Goal: Complete application form

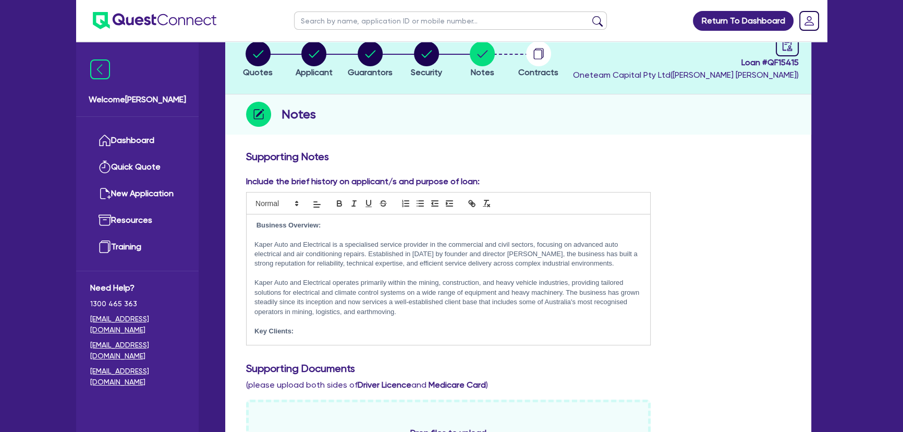
scroll to position [67, 0]
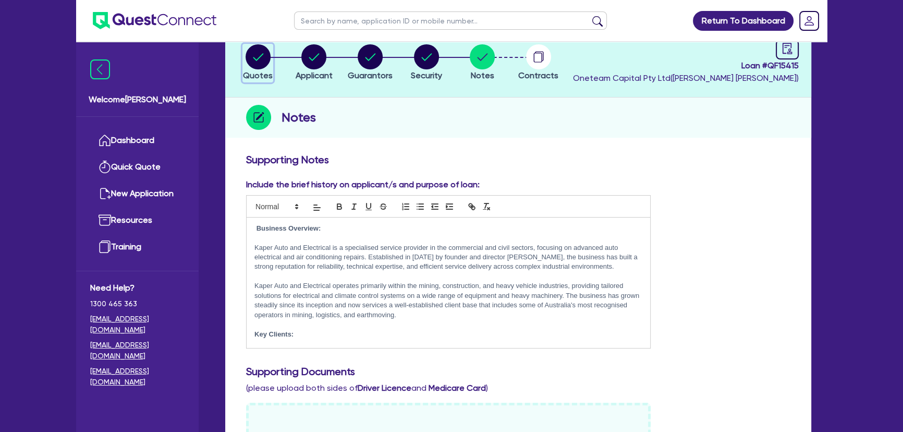
click at [270, 57] on div "button" at bounding box center [258, 56] width 30 height 25
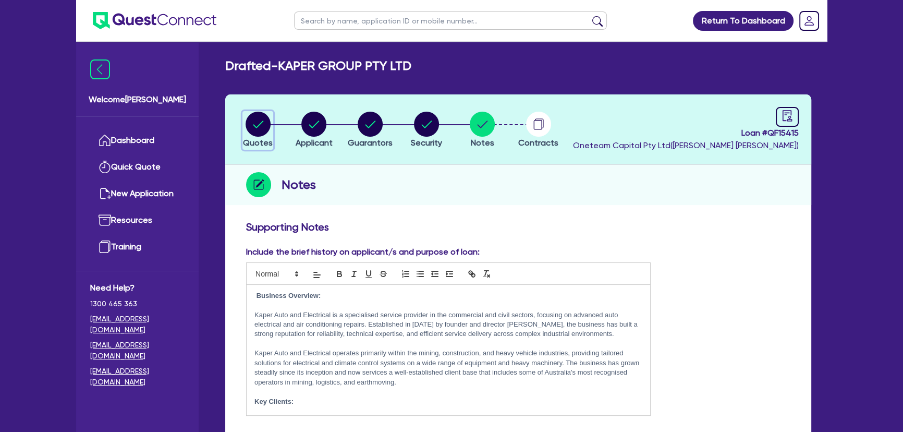
select select "Other"
select select "CARS_AND_LIGHT_TRUCKS"
select select "VANS_AND_UTES"
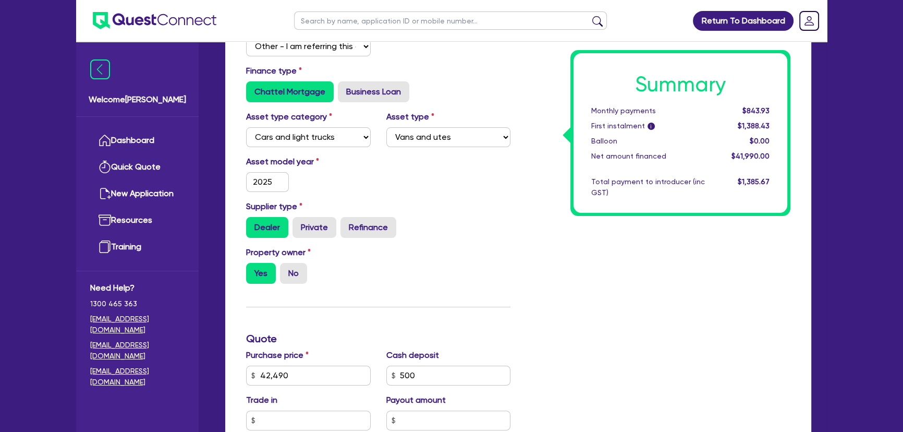
scroll to position [284, 0]
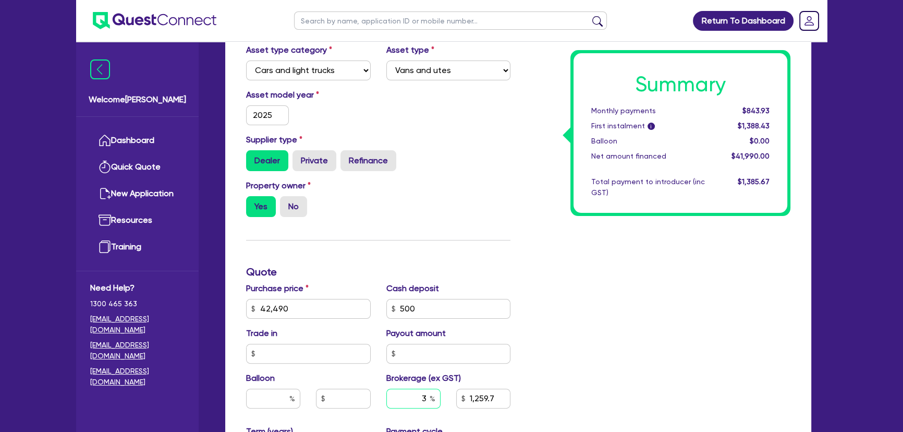
click at [417, 396] on input "3" at bounding box center [413, 398] width 54 height 20
type input "42,490"
type input "2"
type input "1,259.7"
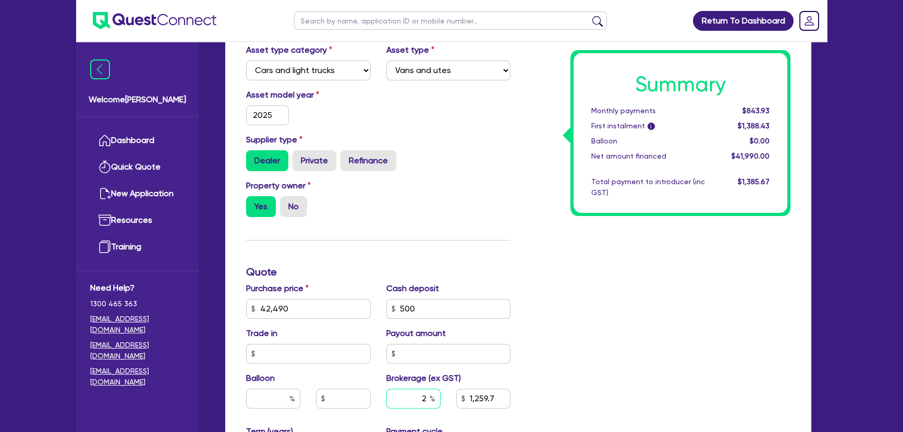
type input "2"
type input "42,490"
type input "1,259.7"
click at [613, 351] on div "Summary Monthly payments $843.93 First instalment i $1,388.43 Balloon $0.00 Net…" at bounding box center [658, 271] width 280 height 671
type input "42,490"
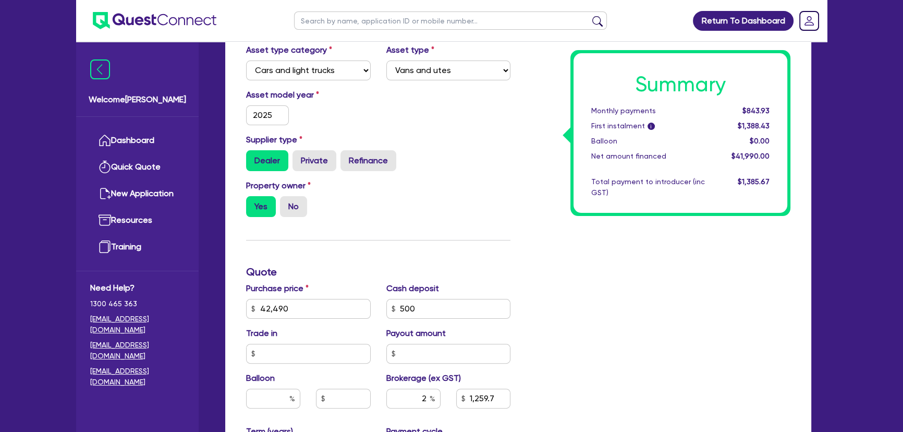
type input "839.8"
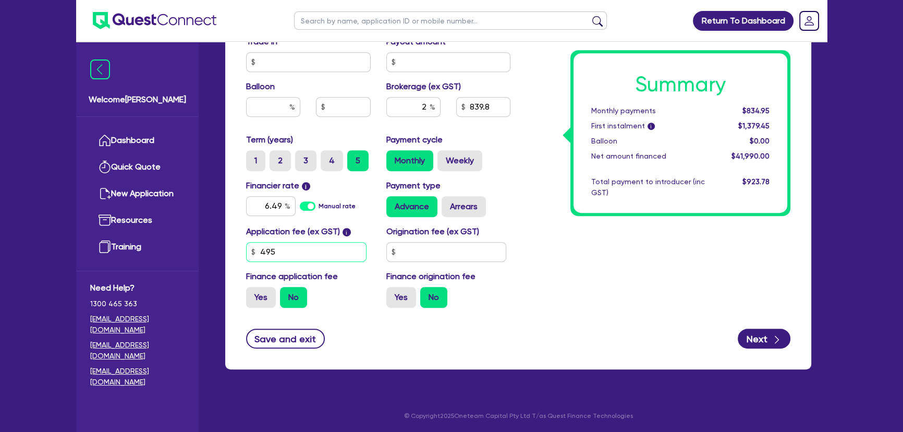
click at [302, 250] on input "495" at bounding box center [306, 252] width 120 height 20
click at [428, 256] on input "text" at bounding box center [446, 252] width 120 height 20
type input "42,490"
type input "4"
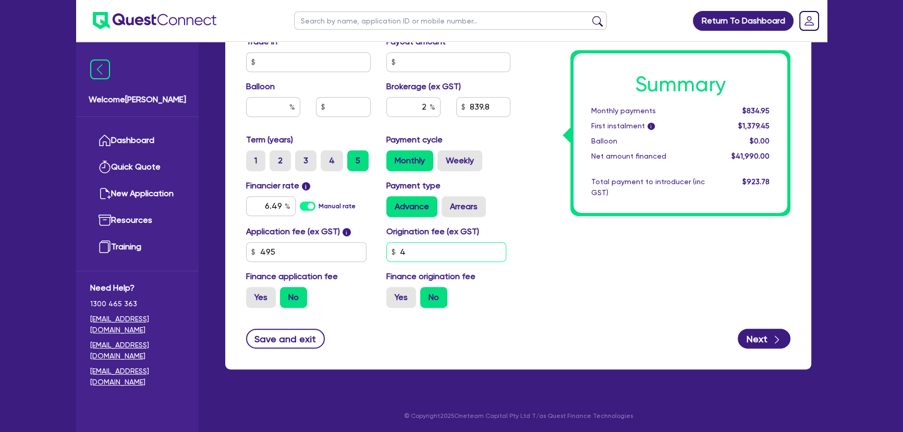
type input "42,490"
type input "49"
type input "42,490"
type input "495"
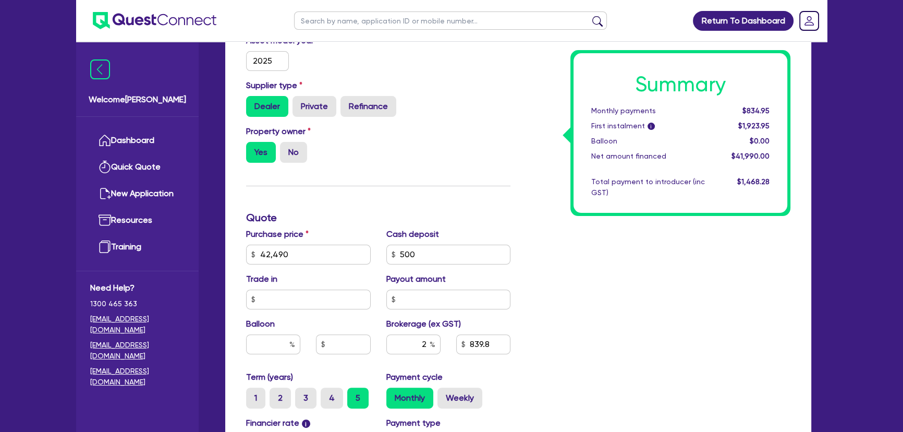
scroll to position [528, 0]
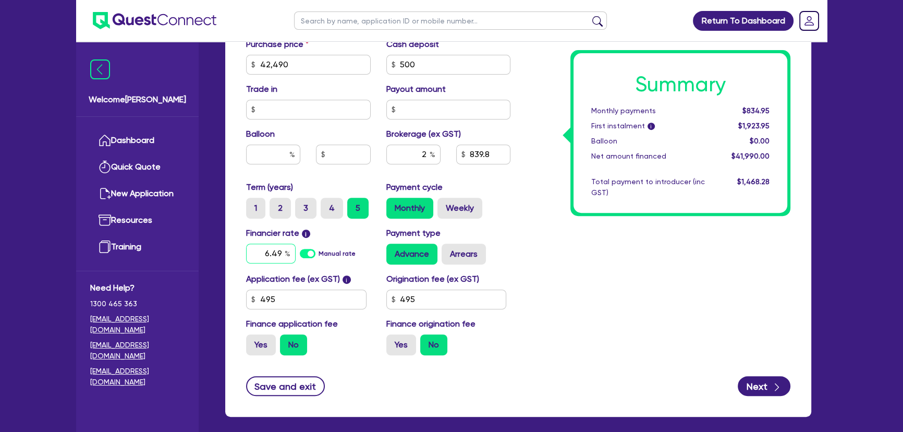
click at [283, 256] on input "6.49" at bounding box center [271, 253] width 50 height 20
type input "42,490"
type input "6"
type input "42,490"
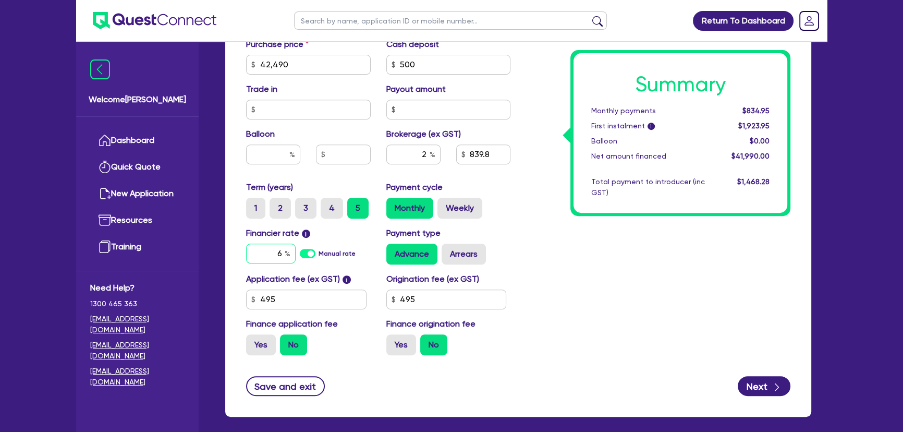
type input "6."
type input "42,490"
type input "6.6"
type input "42,490"
type input "6.69"
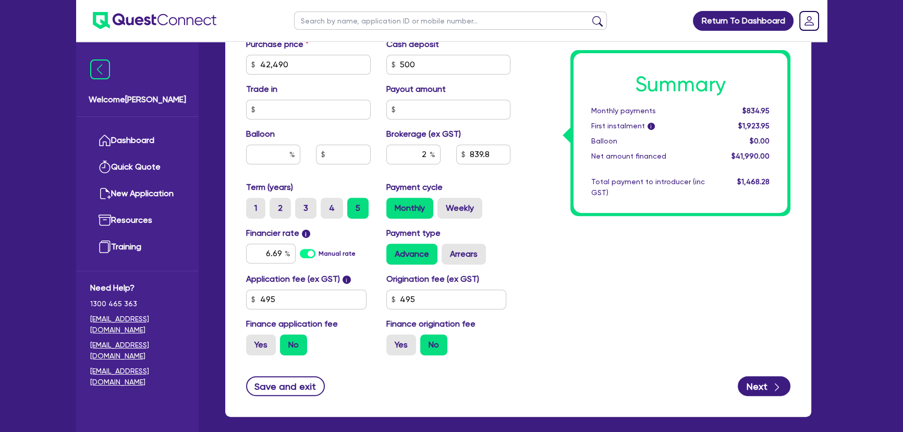
click at [731, 272] on div "Summary Monthly payments $834.95 First instalment i $1,923.95 Balloon $0.00 Net…" at bounding box center [658, 28] width 280 height 671
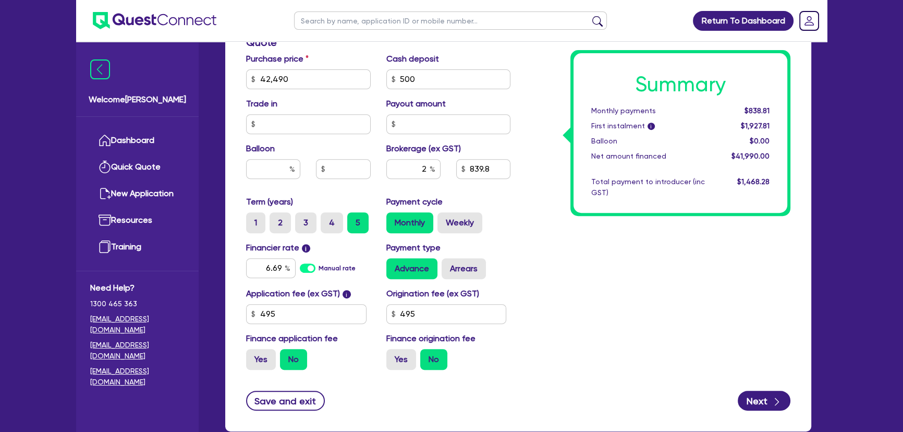
scroll to position [575, 0]
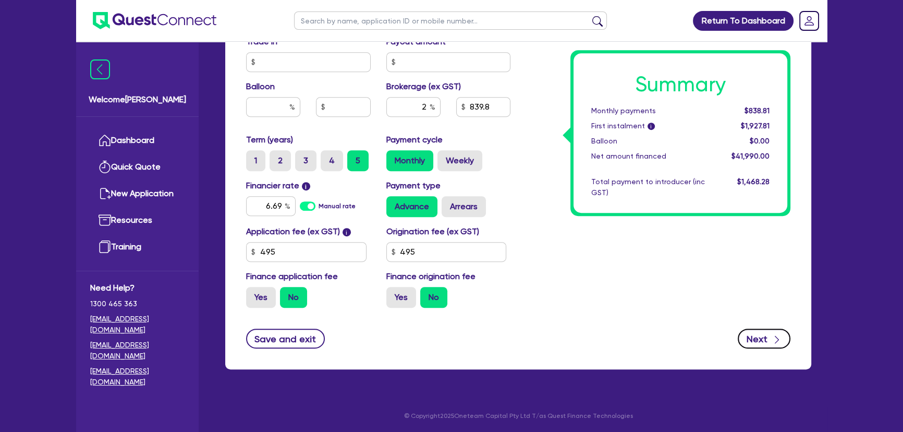
click at [753, 340] on button "Next" at bounding box center [763, 338] width 53 height 20
type input "42,490"
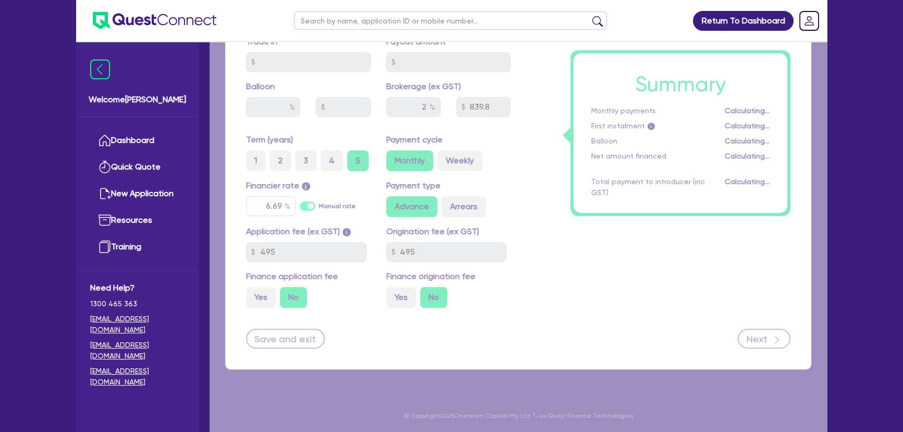
select select "COMPANY"
select select "BUILDING_CONSTRUCTION"
select select "BUSINESSES_CONSTRUCTION_SERVICES"
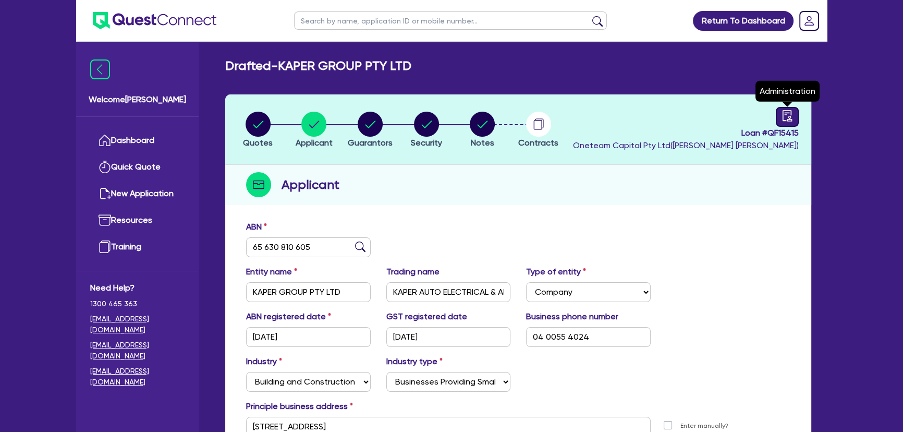
click at [782, 109] on div at bounding box center [786, 117] width 23 height 20
select select "DRAFTED_AMENDED"
select select "Pepper"
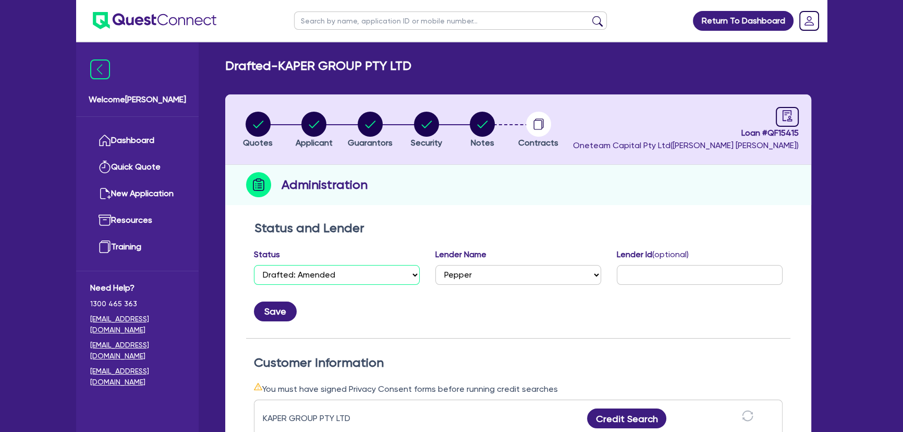
click at [333, 282] on select "Select Quoted Drafted: New Drafted: Amended Submitted: New Submitted: Amended I…" at bounding box center [337, 275] width 166 height 20
select select "APPROVED_WAITING_FOR_MORE_INFO"
click at [254, 265] on select "Select Quoted Drafted: New Drafted: Amended Submitted: New Submitted: Amended I…" at bounding box center [337, 275] width 166 height 20
click at [265, 314] on button "Save" at bounding box center [275, 311] width 43 height 20
click at [473, 141] on span "Notes" at bounding box center [482, 143] width 23 height 10
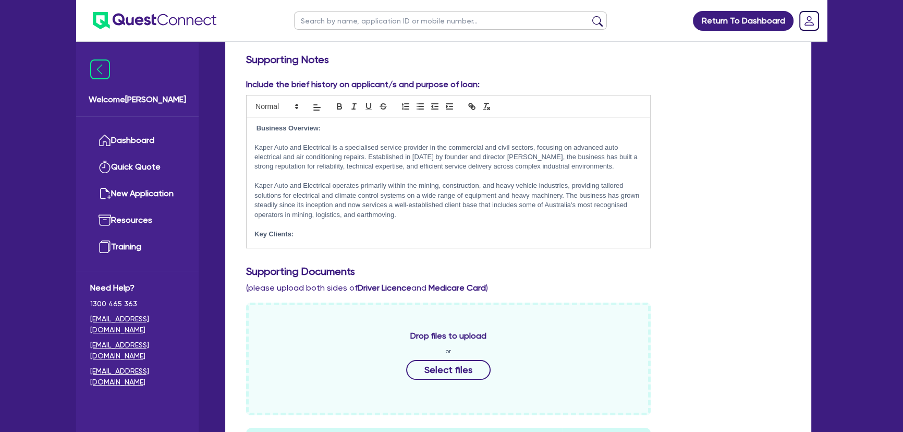
scroll to position [331, 0]
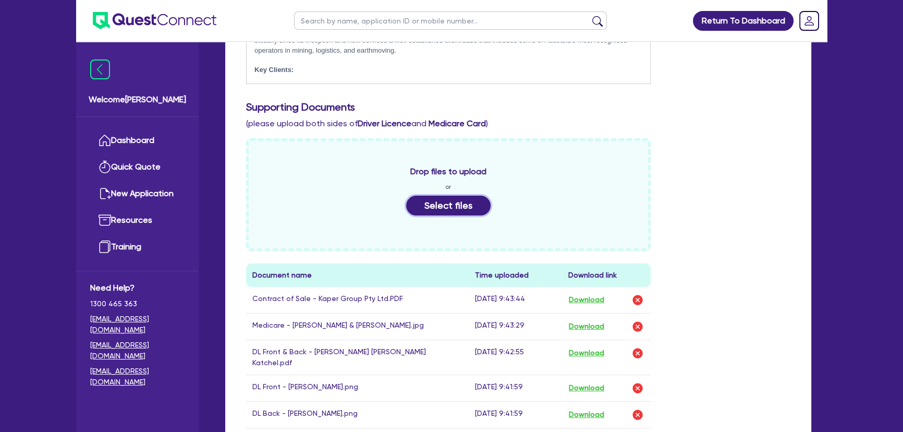
click at [459, 203] on button "Select files" at bounding box center [448, 205] width 84 height 20
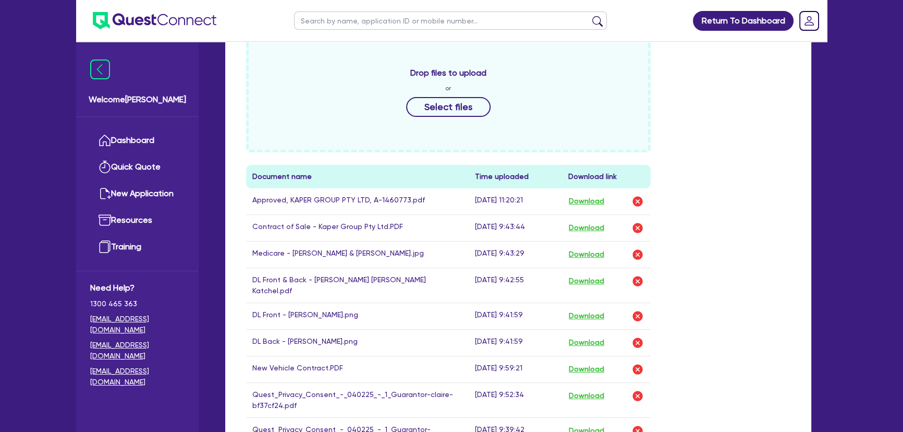
scroll to position [756, 0]
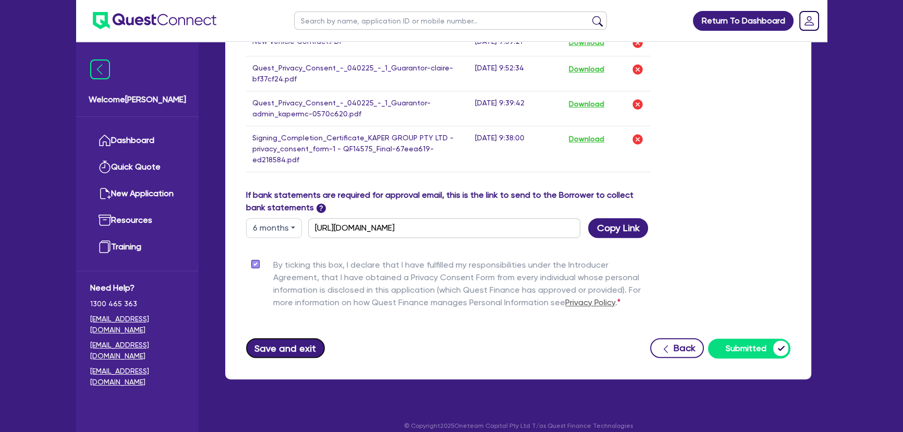
click at [287, 347] on button "Save and exit" at bounding box center [285, 348] width 79 height 20
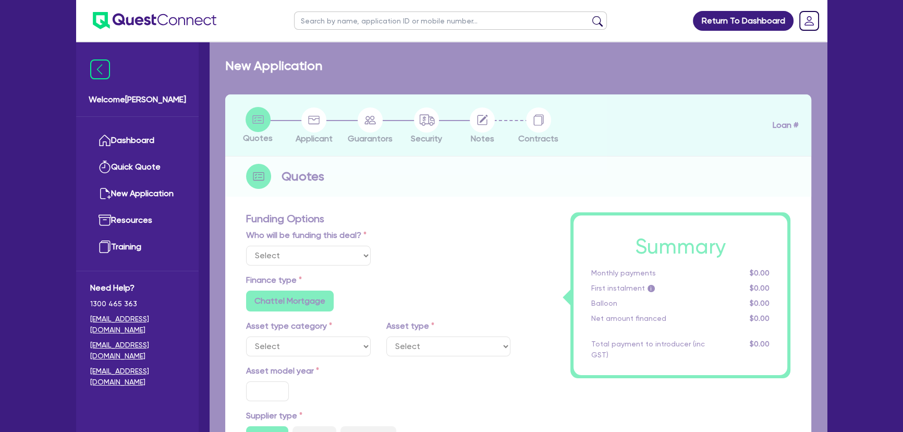
select select "Other"
select select "CARS_AND_LIGHT_TRUCKS"
type input "2025"
radio input "true"
type input "42,490"
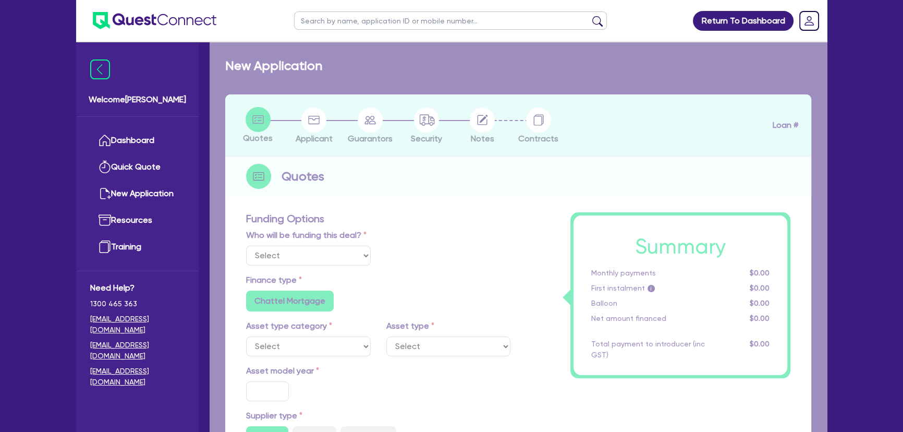
type input "500"
type input "2"
type input "839.8"
type input "6.69"
type input "495"
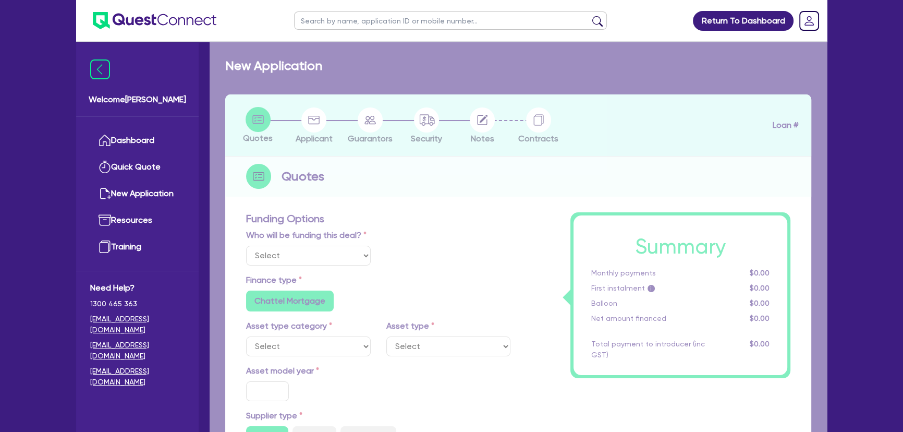
type input "495"
radio input "false"
select select "VANS_AND_UTES"
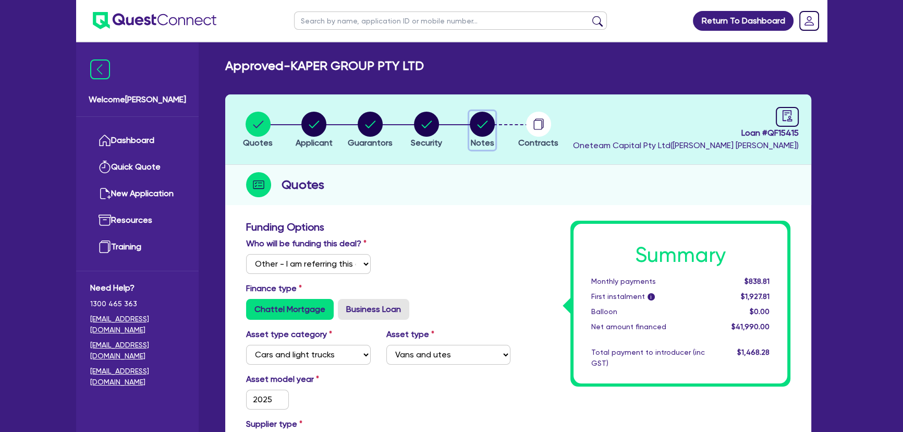
click at [479, 139] on span "Notes" at bounding box center [482, 143] width 23 height 10
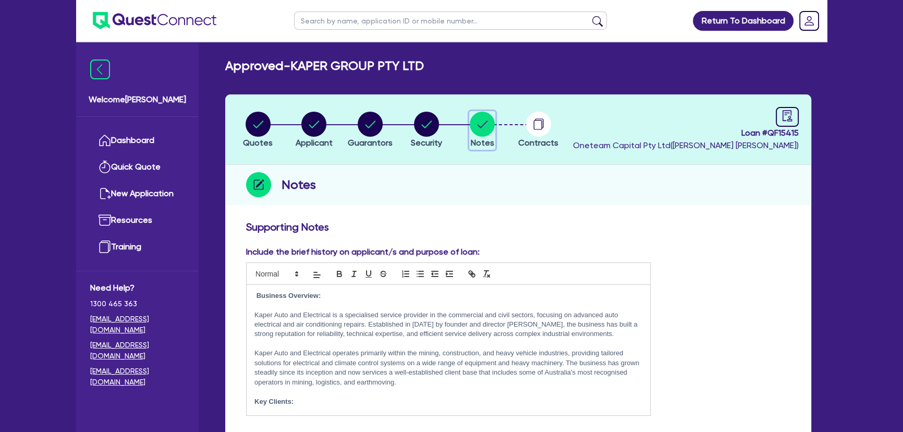
scroll to position [426, 0]
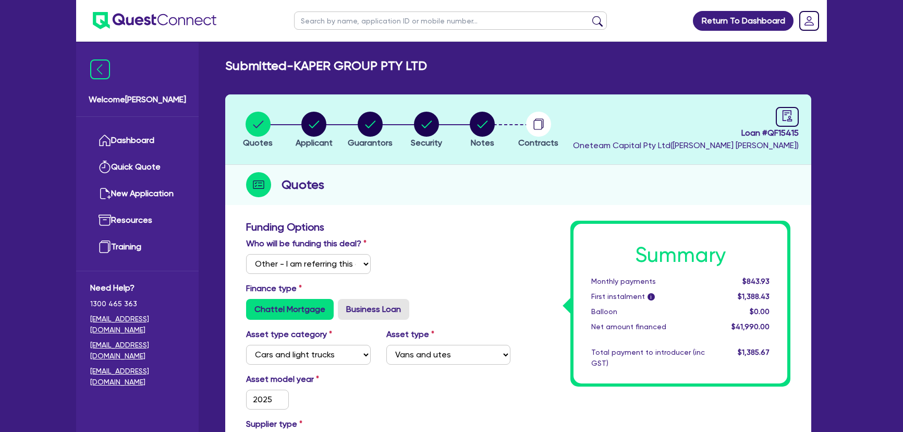
select select "Other"
select select "CARS_AND_LIGHT_TRUCKS"
select select "VANS_AND_UTES"
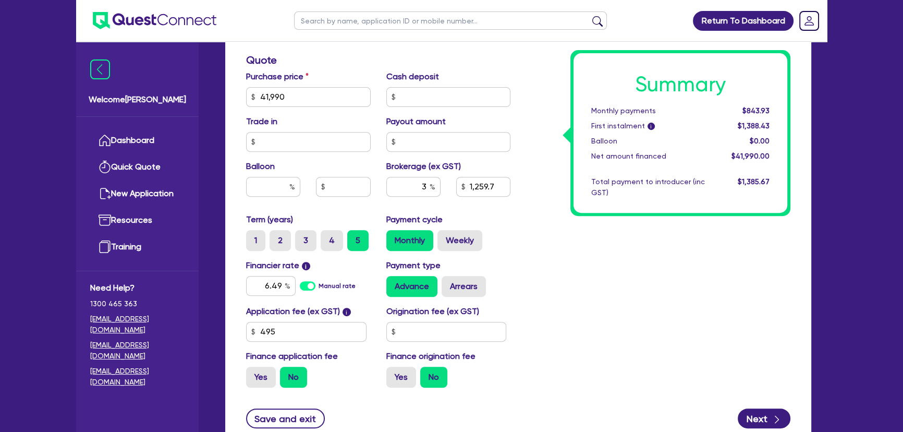
scroll to position [575, 0]
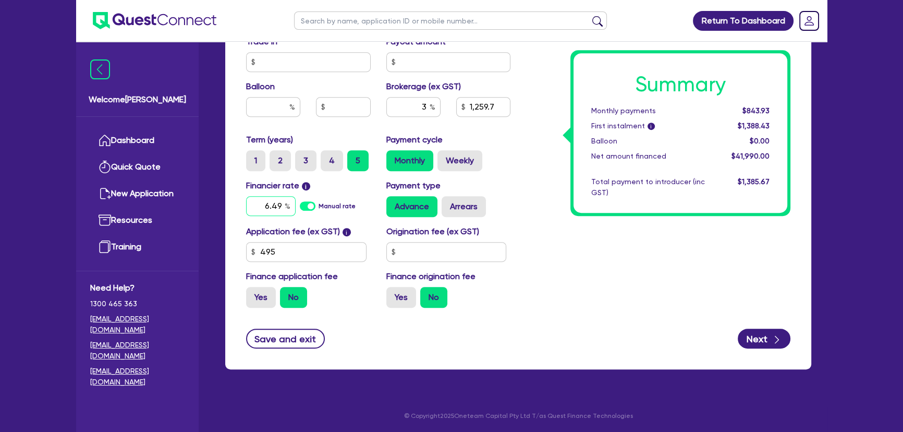
click at [260, 201] on input "6.49" at bounding box center [271, 206] width 50 height 20
type input "41,990"
type input "1,259.7"
type input "6"
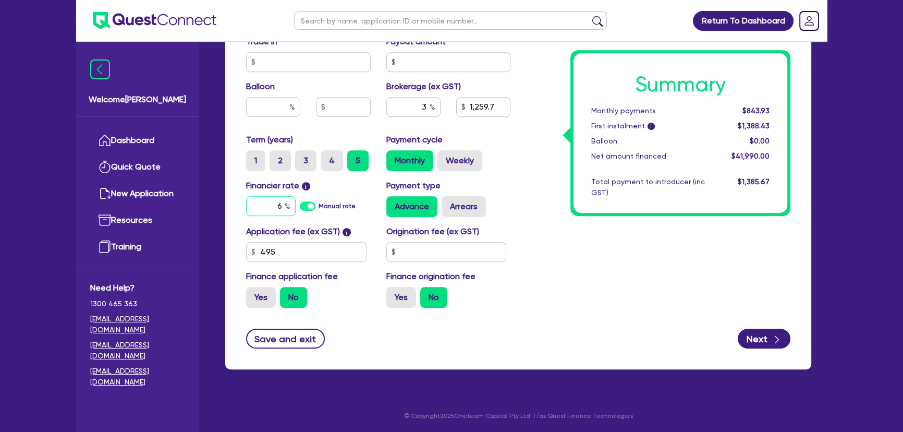
type input "41,990"
type input "1,259.7"
type input "6."
type input "41,990"
type input "1,259.7"
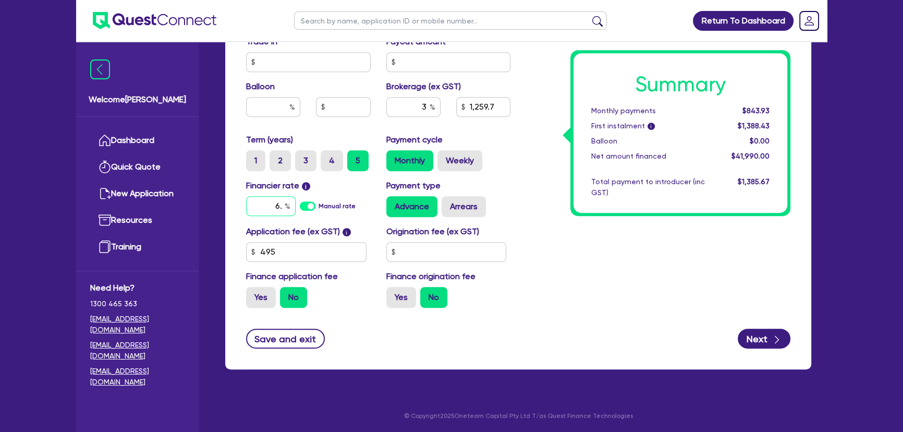
type input "6.6"
type input "41,990"
type input "1,259.7"
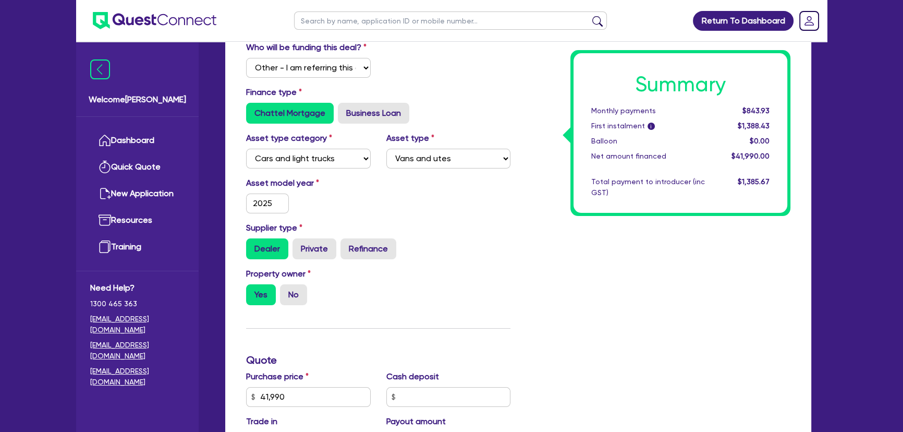
scroll to position [54, 0]
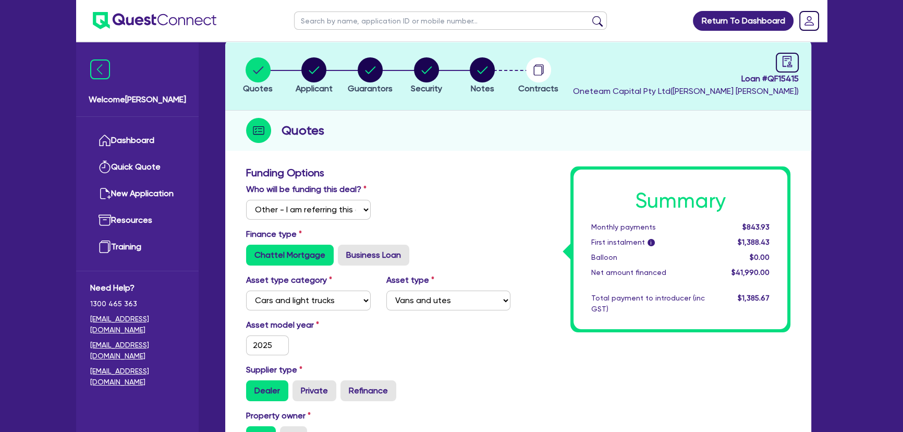
type input "6.69"
type input "41,990"
type input "1,259.7"
click at [315, 77] on circle "button" at bounding box center [313, 69] width 25 height 25
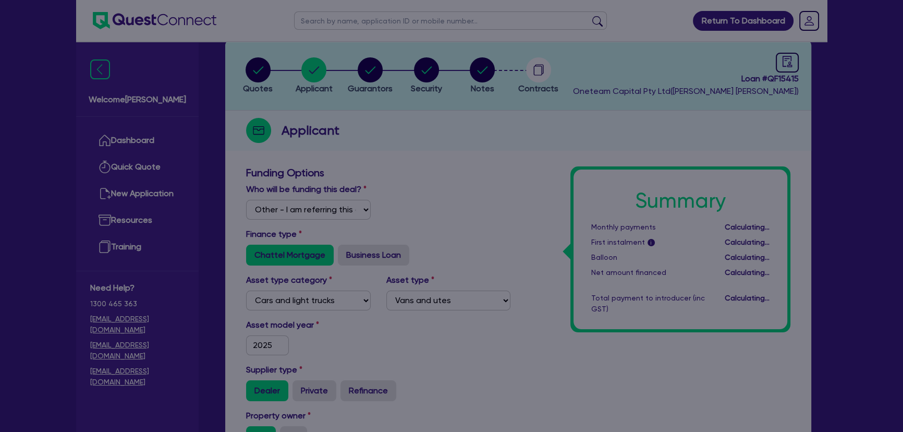
type input "41,990"
type input "1,259.7"
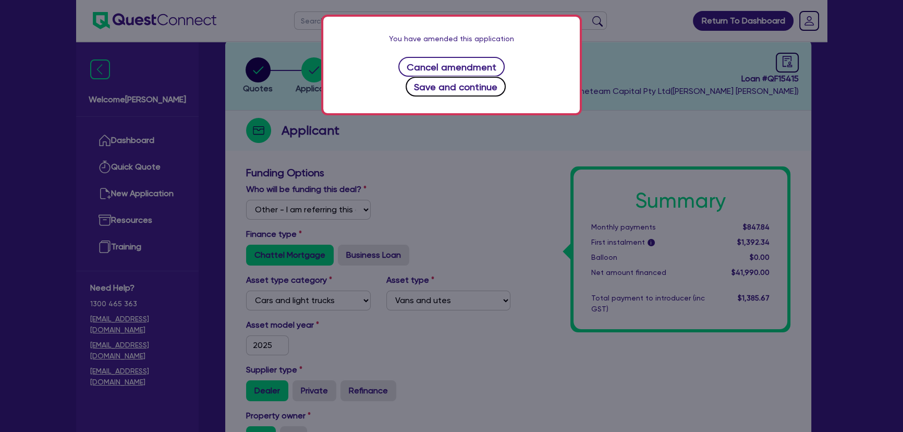
click at [499, 77] on button "Save and continue" at bounding box center [455, 87] width 101 height 20
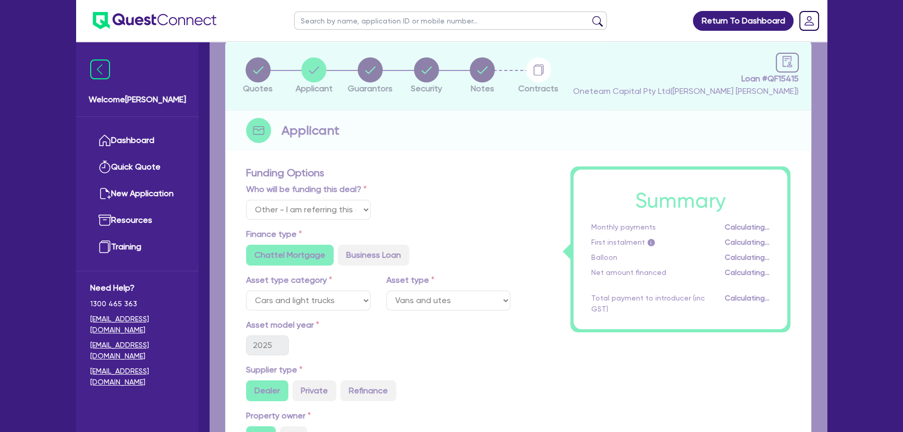
select select "COMPANY"
select select "BUILDING_CONSTRUCTION"
select select "BUSINESSES_CONSTRUCTION_SERVICES"
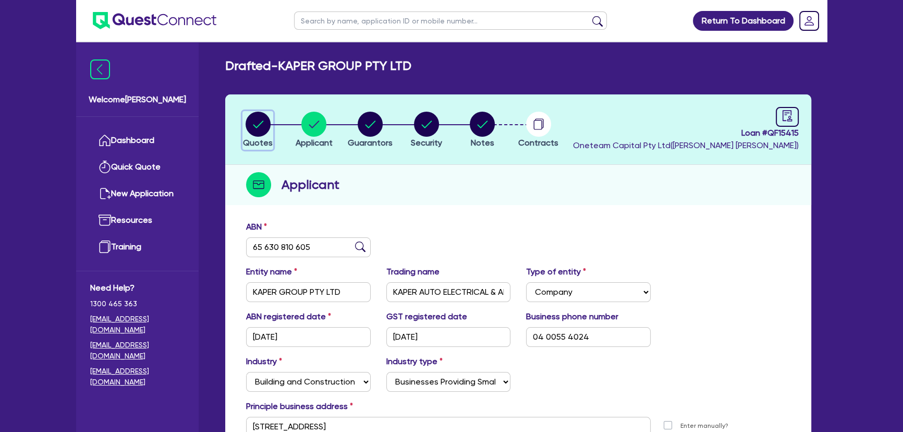
click at [252, 125] on circle "button" at bounding box center [257, 124] width 25 height 25
select select "Other"
select select "CARS_AND_LIGHT_TRUCKS"
select select "VANS_AND_UTES"
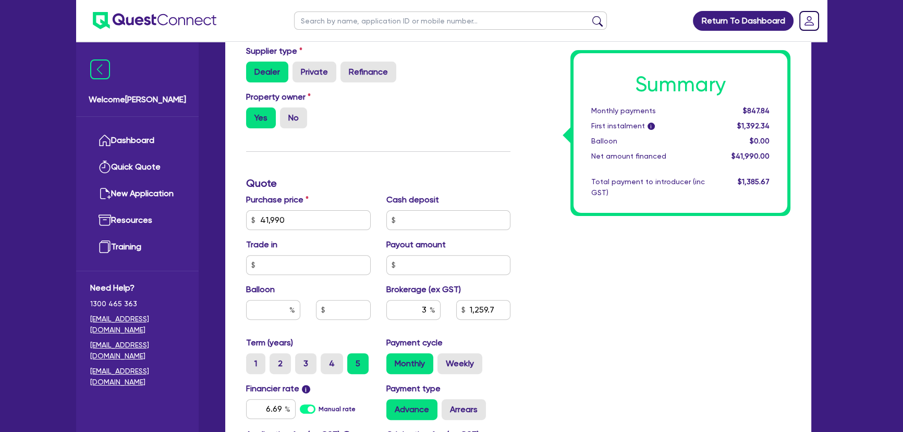
scroll to position [474, 0]
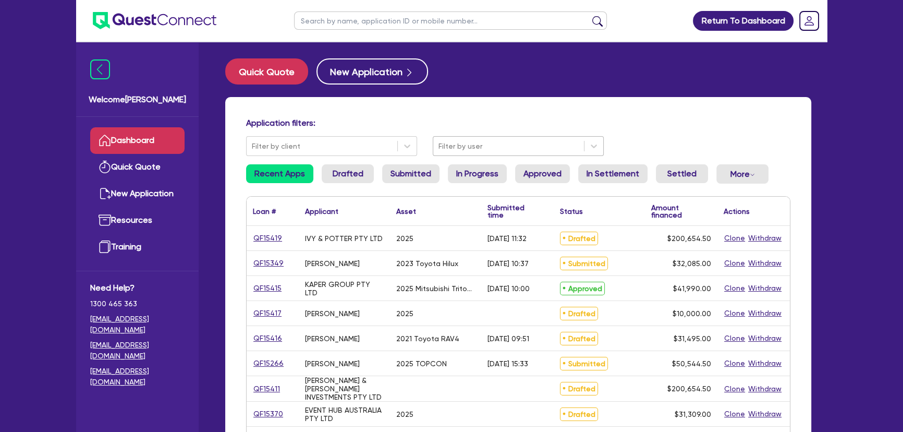
click at [526, 141] on div at bounding box center [508, 146] width 140 height 13
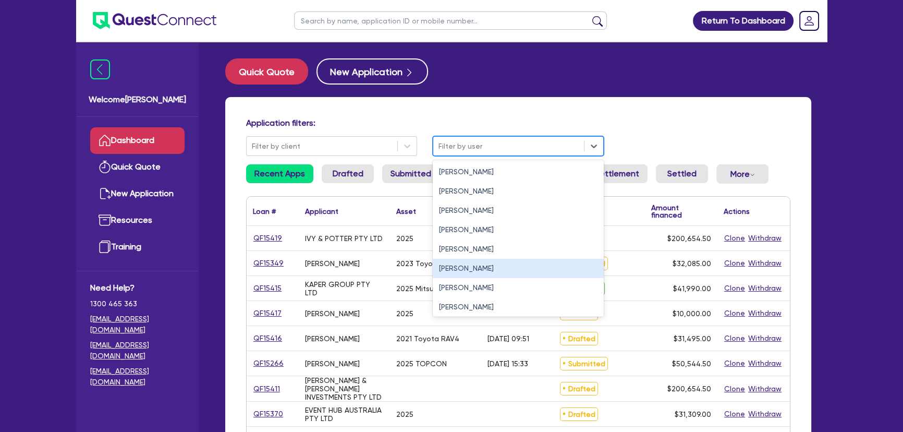
click at [479, 255] on div "[PERSON_NAME]" at bounding box center [518, 248] width 171 height 19
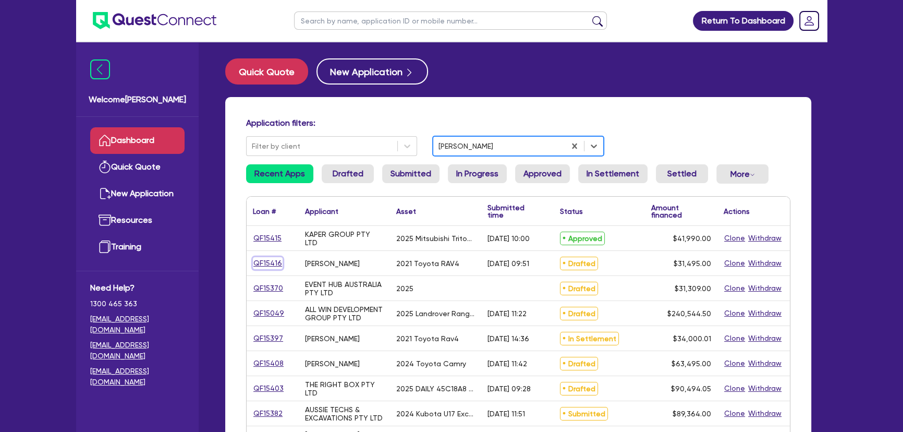
click at [276, 265] on link "QF15416" at bounding box center [268, 263] width 30 height 12
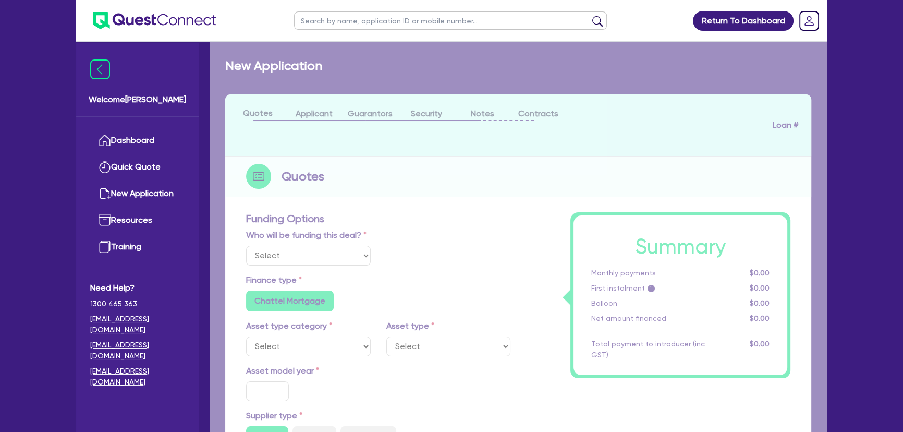
select select "Other"
select select "CARS_AND_LIGHT_TRUCKS"
type input "2021"
radio input "true"
type input "31,000"
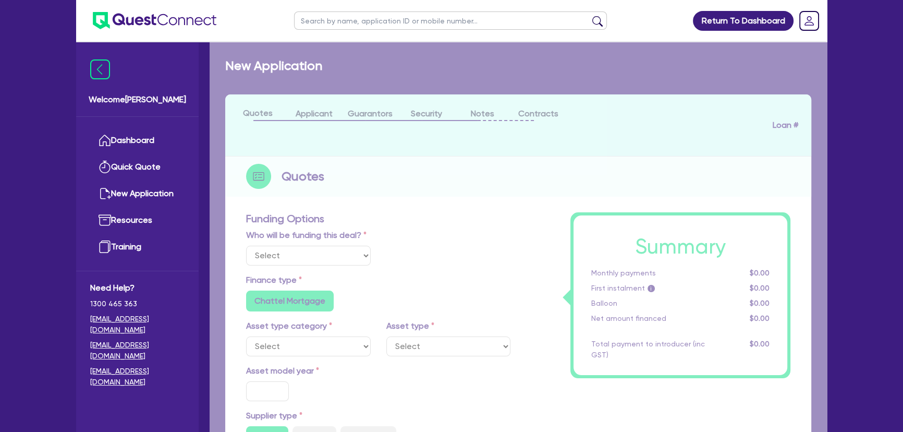
type input "3"
type input "944.85"
type input "6.8"
type input "450"
type input "318.18"
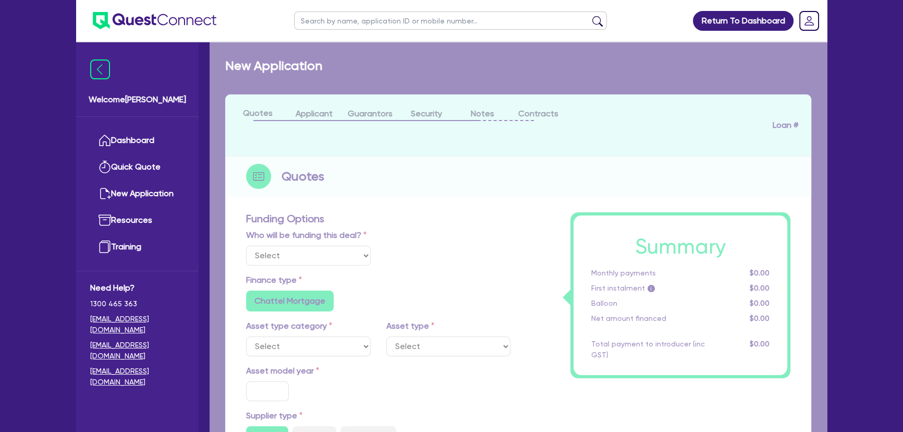
radio input "true"
radio input "false"
select select "PASSENGER_VEHICLES"
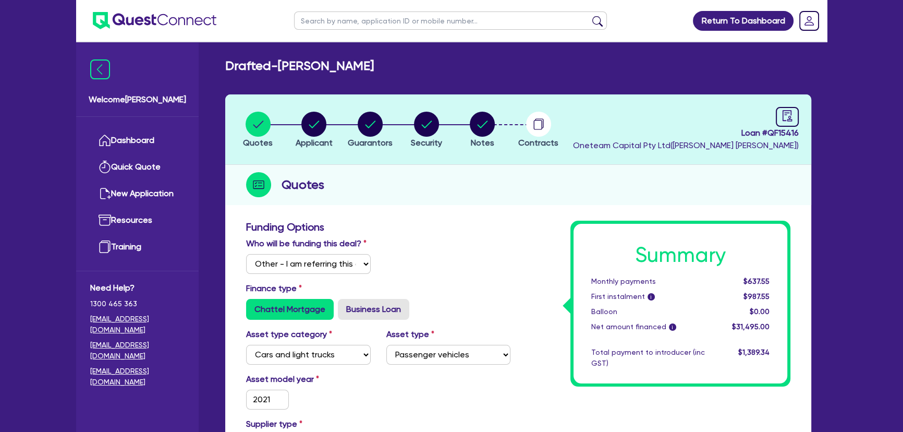
click at [802, 113] on header "Quotes Applicant [GEOGRAPHIC_DATA] Security Notes Contracts Loan # QF15416 Onet…" at bounding box center [518, 129] width 586 height 70
click at [791, 114] on icon "audit" at bounding box center [786, 115] width 9 height 11
select select "DRAFTED_AMENDED"
select select "Westpac"
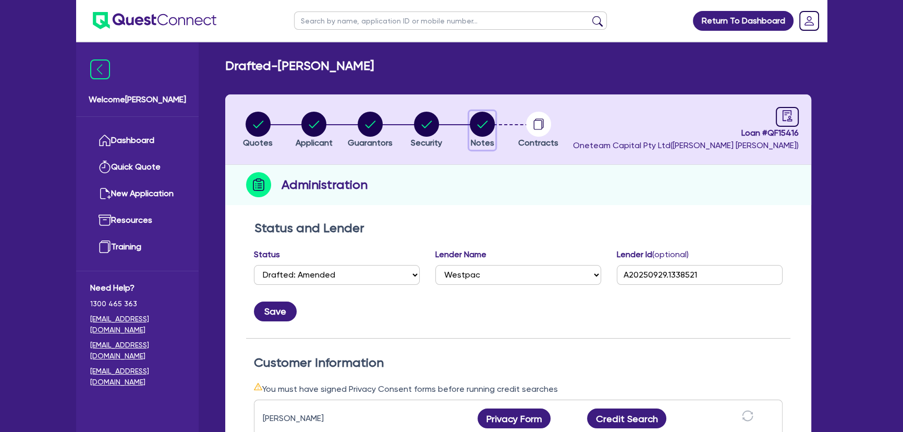
click at [474, 133] on circle "button" at bounding box center [482, 124] width 25 height 25
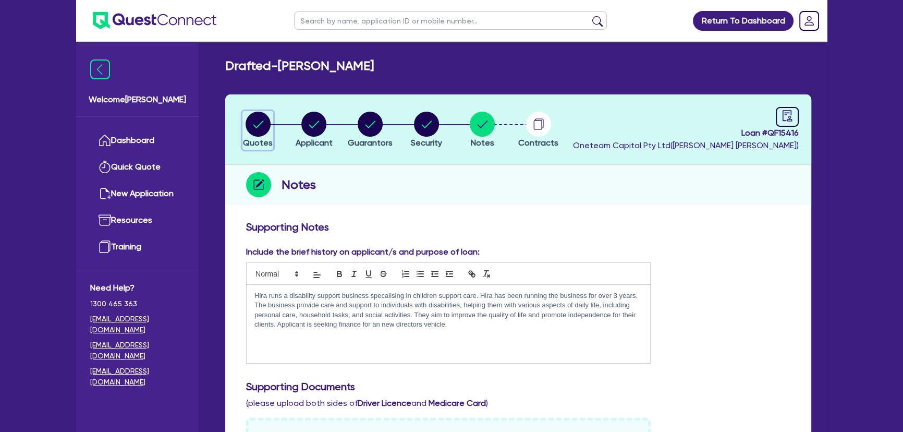
click at [254, 123] on circle "button" at bounding box center [257, 124] width 25 height 25
select select "Other"
select select "CARS_AND_LIGHT_TRUCKS"
select select "PASSENGER_VEHICLES"
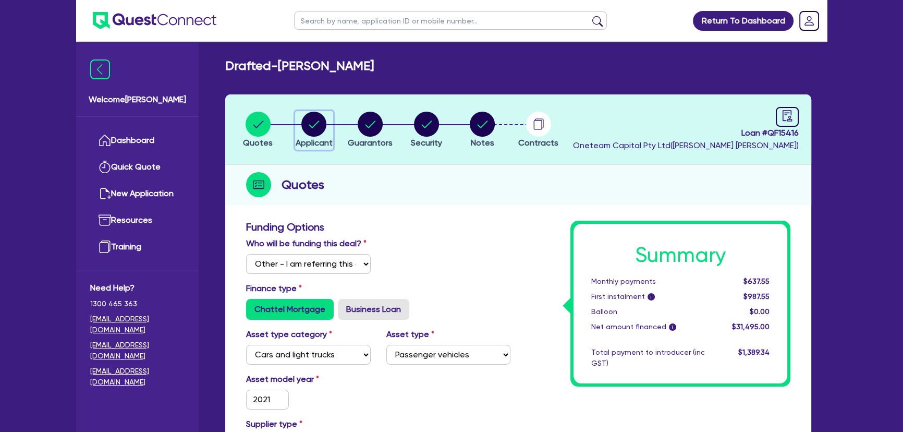
click at [310, 136] on circle "button" at bounding box center [313, 124] width 25 height 25
select select "SOLE_TRADER"
select select "ADMINISTRATIVE_SUPPORT"
select select "SUPPORT_OPERATIONS"
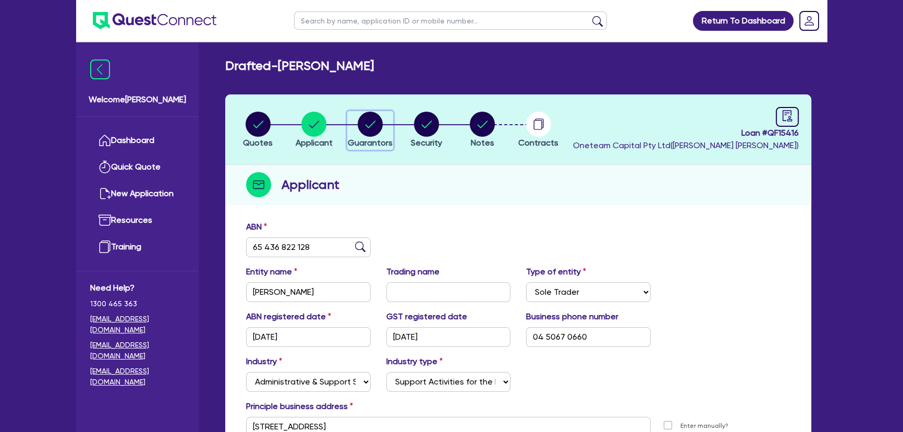
click at [378, 127] on circle "button" at bounding box center [370, 124] width 25 height 25
select select "MRS"
select select "NSW"
select select "MARRIED"
select select "PROPERTY"
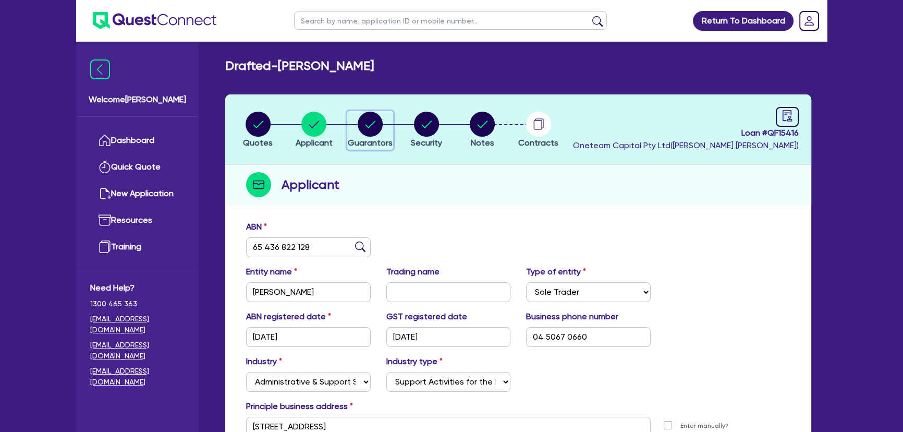
select select "CASH"
select select "VEHICLE"
select select "MORTGAGE"
select select "VEHICLE_LOAN"
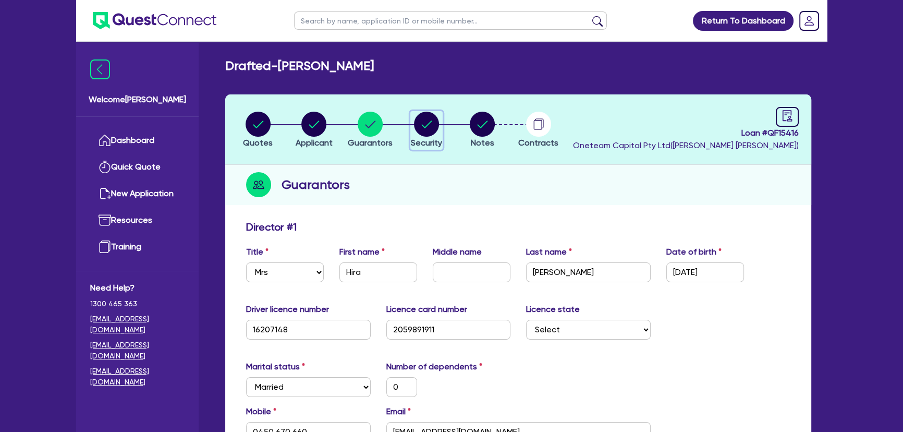
click at [417, 125] on circle "button" at bounding box center [426, 124] width 25 height 25
select select "CARS_AND_LIGHT_TRUCKS"
select select "PASSENGER_VEHICLES"
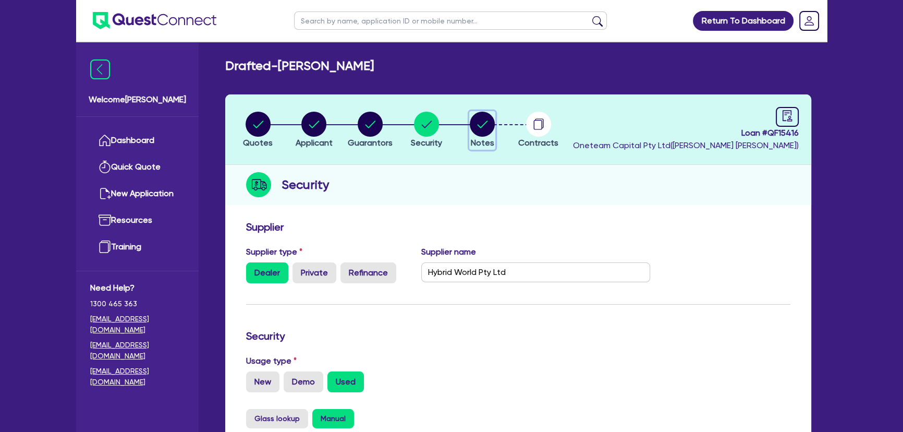
click at [470, 124] on icon "button" at bounding box center [482, 124] width 25 height 25
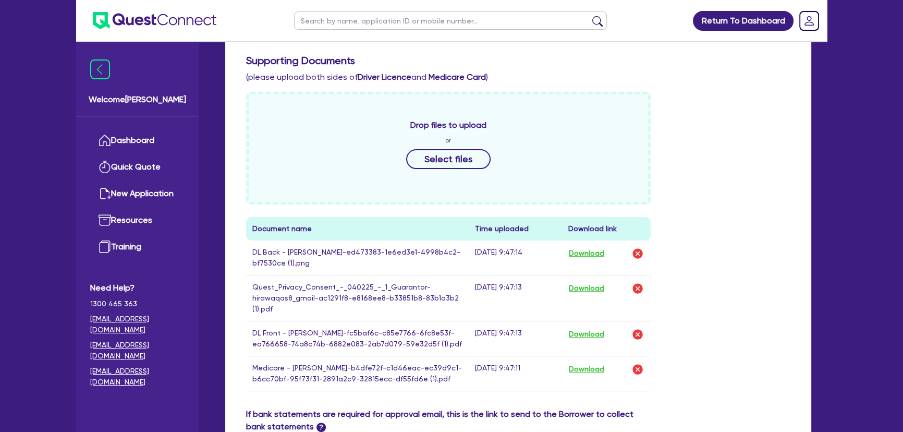
scroll to position [331, 0]
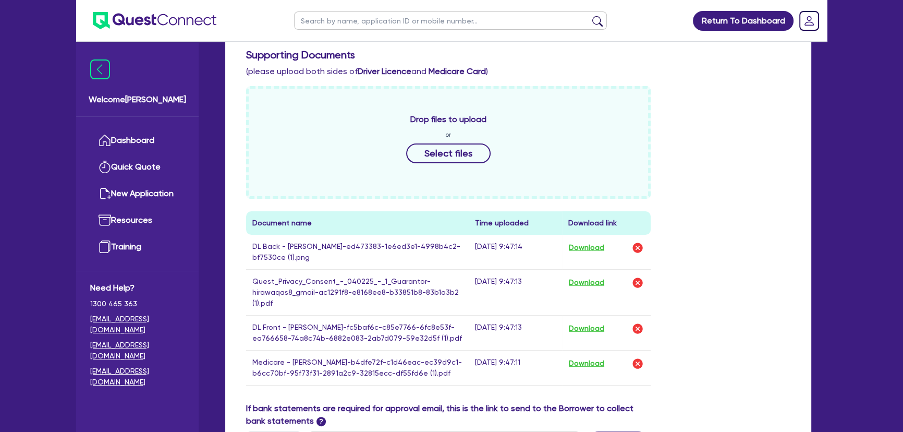
click at [404, 142] on div "Drop files to upload or Select files" at bounding box center [448, 142] width 404 height 113
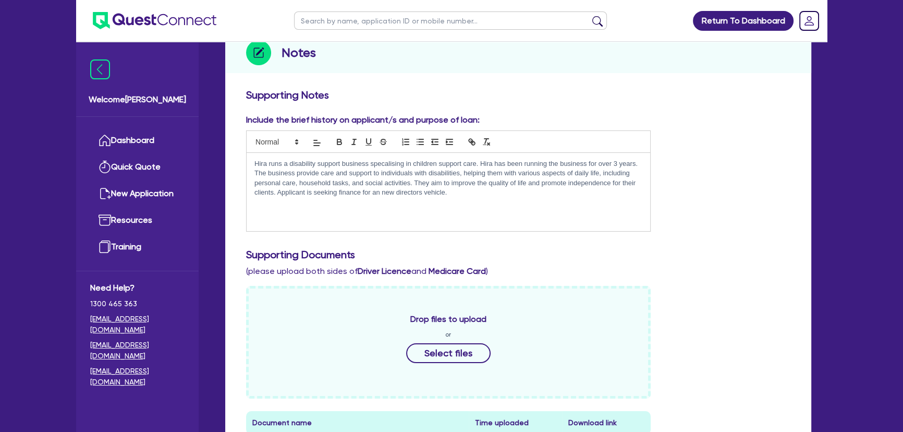
scroll to position [0, 0]
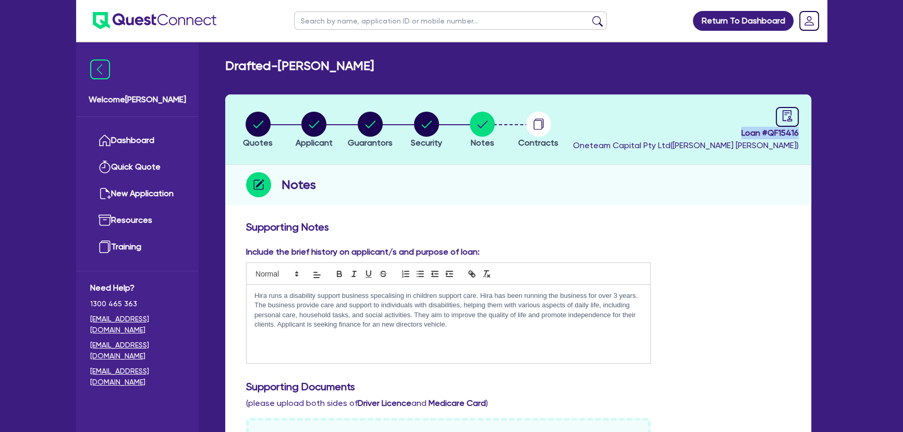
drag, startPoint x: 736, startPoint y: 134, endPoint x: 803, endPoint y: 136, distance: 67.2
click at [803, 136] on header "Quotes Applicant Guarantors Security Notes Contracts Loan # QF15416 Oneteam Cap…" at bounding box center [518, 129] width 586 height 70
copy span "Loan # QF15416"
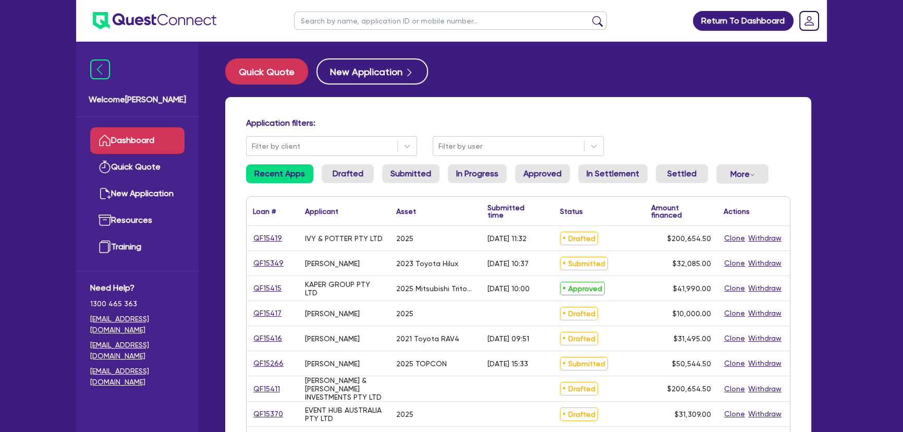
click at [494, 121] on h4 "Application filters:" at bounding box center [518, 123] width 544 height 10
click at [488, 134] on div "Application filters: Filter by client Filter by user" at bounding box center [518, 137] width 560 height 38
click at [479, 155] on div "Filter by user" at bounding box center [518, 146] width 171 height 20
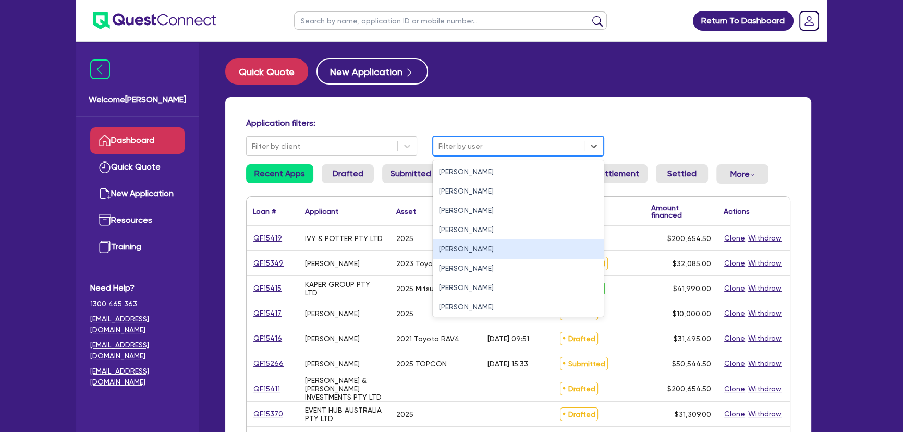
click at [454, 249] on div "[PERSON_NAME]" at bounding box center [518, 248] width 171 height 19
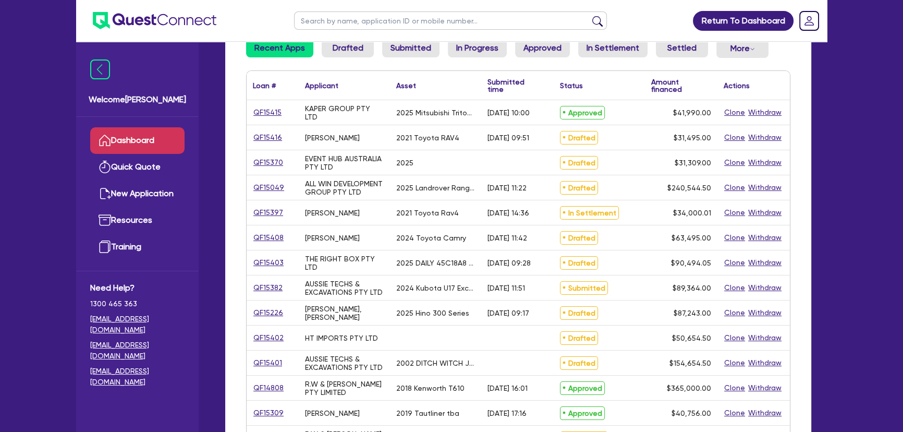
scroll to position [142, 0]
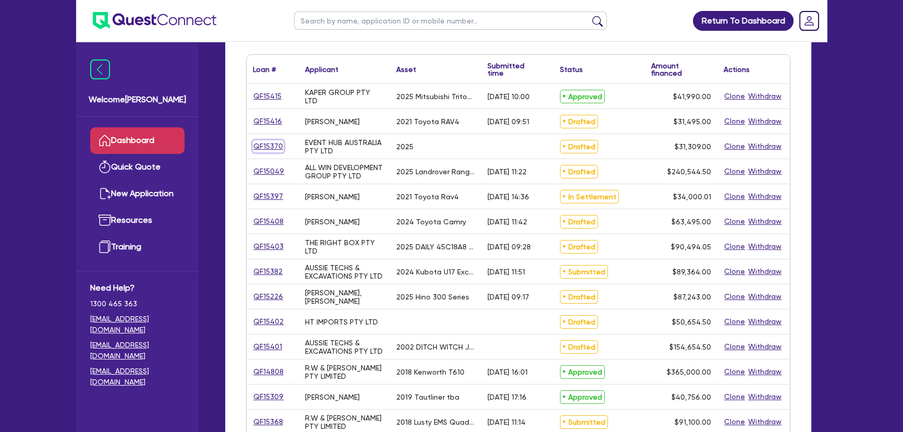
click at [276, 141] on link "QF15370" at bounding box center [268, 146] width 31 height 12
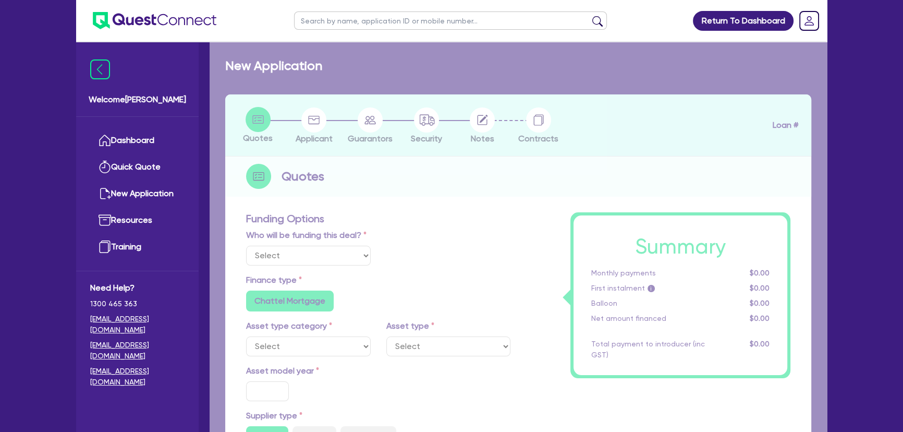
select select "Quest Finance - Own Book"
select select "TERTIARY_ASSETS"
type input "2025"
type input "30,000"
type input "8"
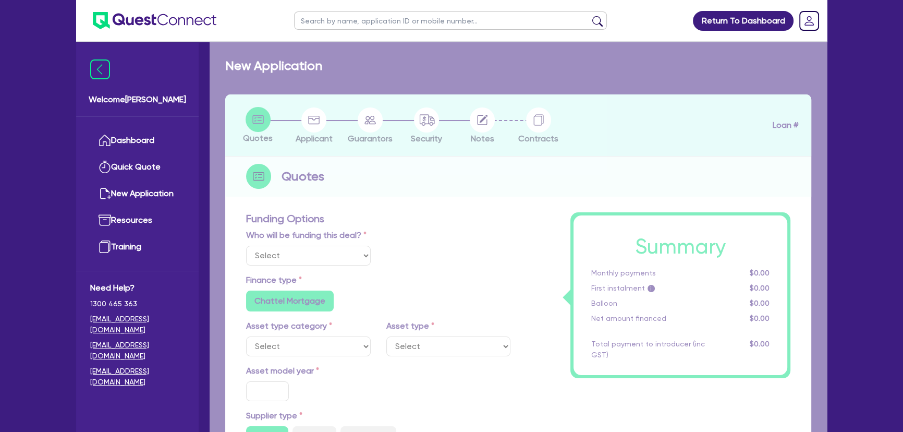
type input "2,504.72"
type input "18.95"
type input "595"
radio input "true"
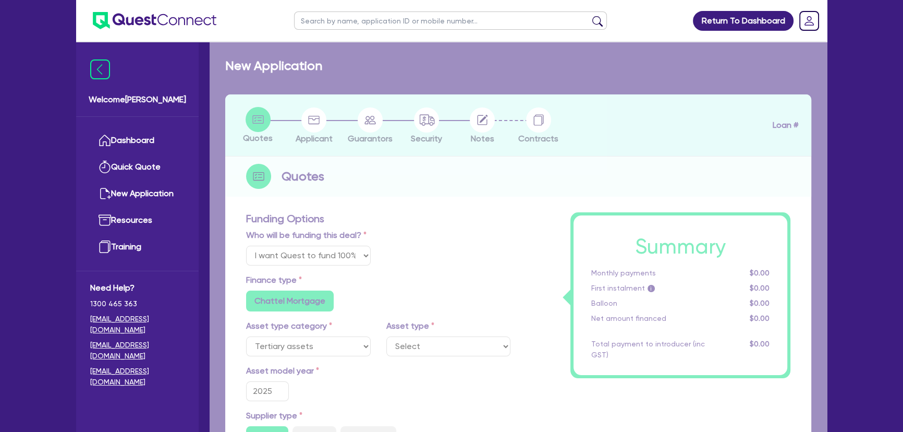
select select "OTHER_TERTIARY"
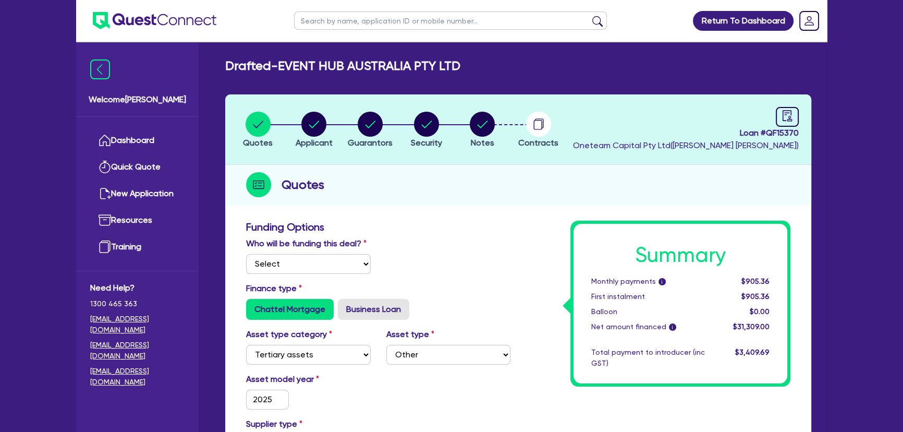
click at [146, 32] on ul at bounding box center [146, 20] width 140 height 41
click at [146, 23] on img at bounding box center [155, 20] width 124 height 17
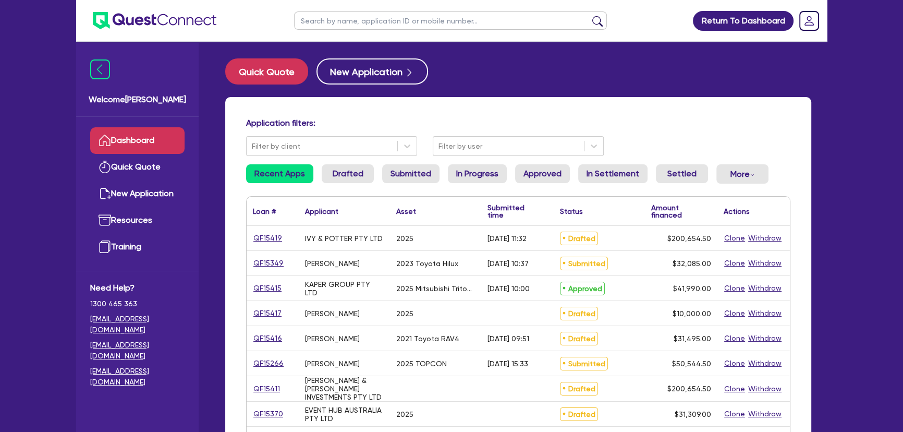
drag, startPoint x: 487, startPoint y: 150, endPoint x: 483, endPoint y: 157, distance: 8.9
click at [487, 150] on div at bounding box center [508, 146] width 140 height 13
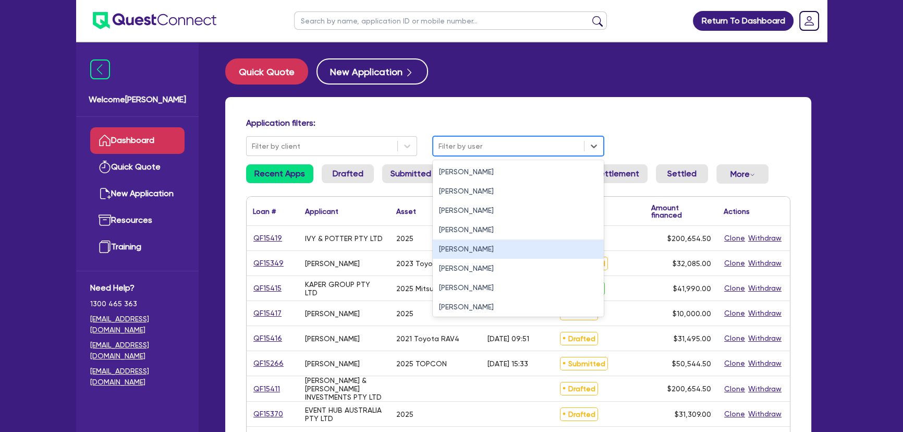
click at [471, 244] on div "[PERSON_NAME]" at bounding box center [518, 248] width 171 height 19
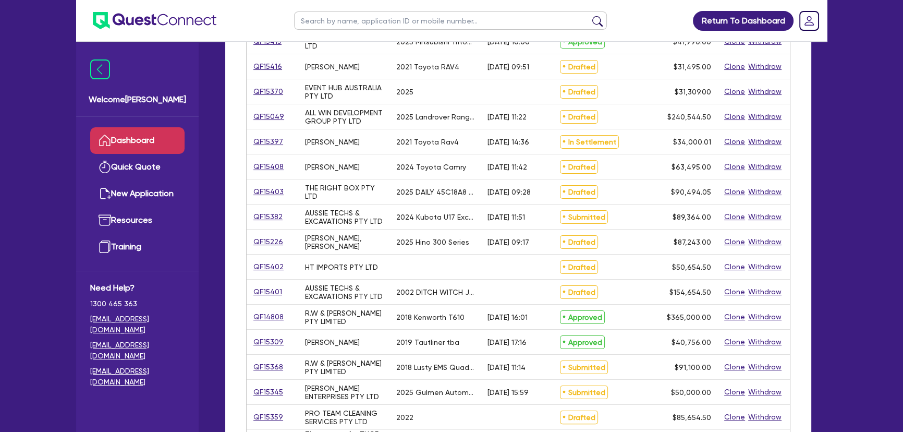
scroll to position [189, 0]
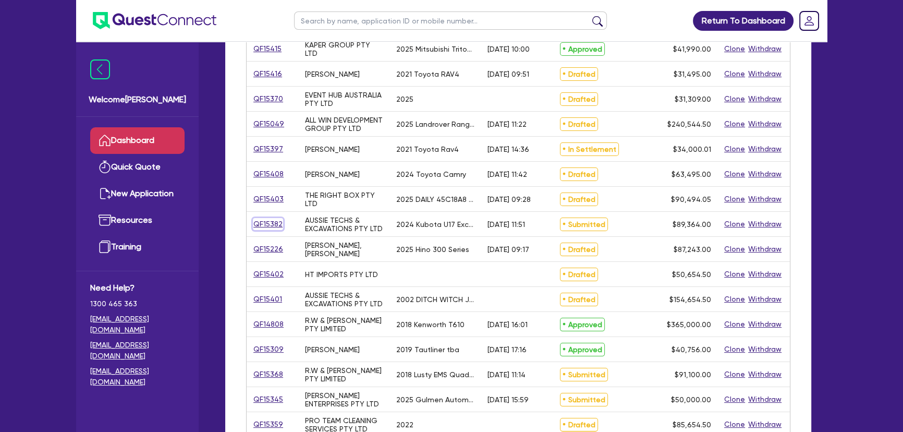
click at [276, 220] on link "QF15382" at bounding box center [268, 224] width 30 height 12
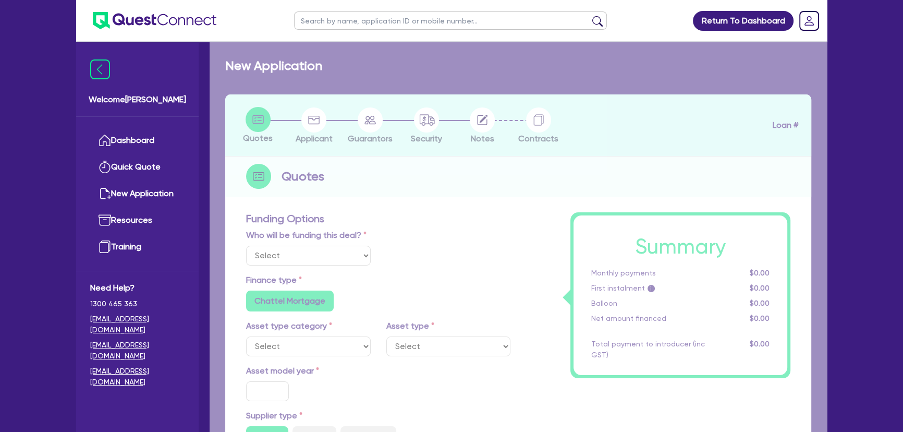
select select "Other"
select select "PRIMARY_ASSETS"
type input "2024"
radio input "false"
radio input "true"
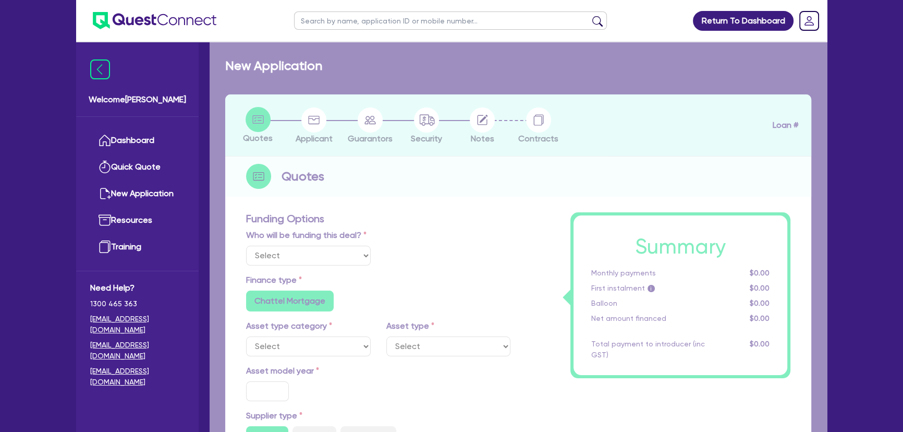
radio input "true"
type input "88,489.5"
type input "6"
type input "5,361.84"
type input "8.35"
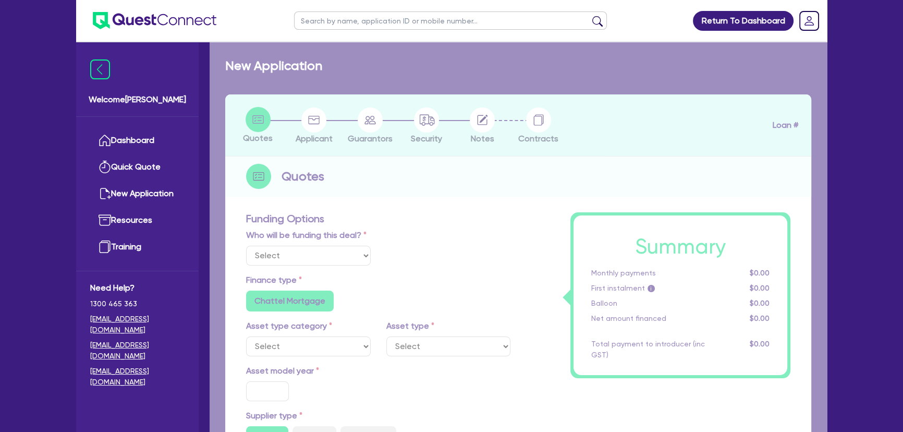
type input "795"
radio input "true"
radio input "false"
select select "YELLOW_GOODS_AND_EXCAVATORS"
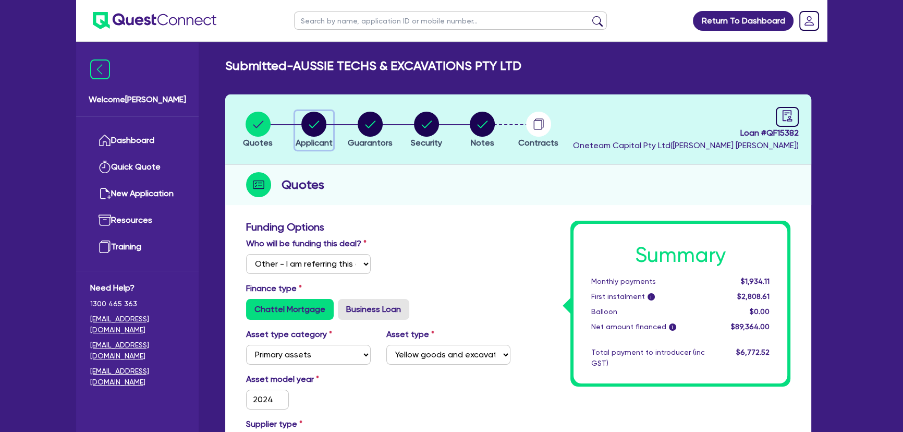
click at [319, 131] on circle "button" at bounding box center [313, 124] width 25 height 25
select select "COMPANY"
select select "BUILDING_CONSTRUCTION"
select select "TRADES_SERVICES_CONSUMERS"
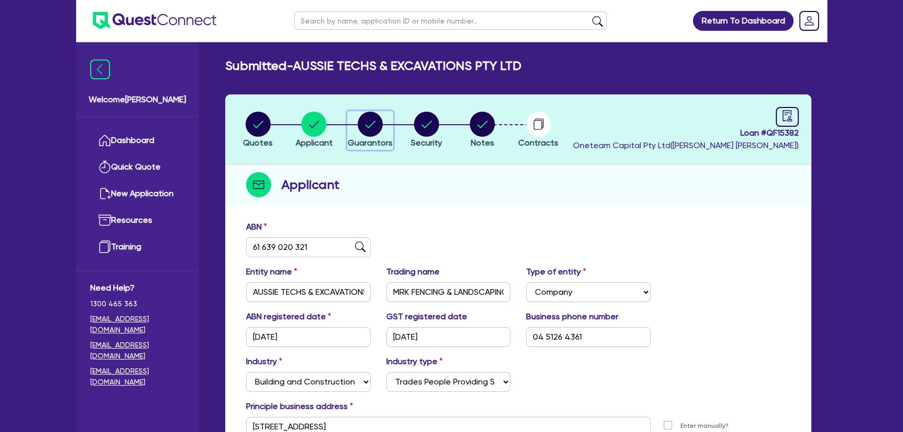
click at [377, 130] on circle "button" at bounding box center [370, 124] width 25 height 25
select select "MR"
select select "VIC"
select select "SINGLE"
select select "PROPERTY"
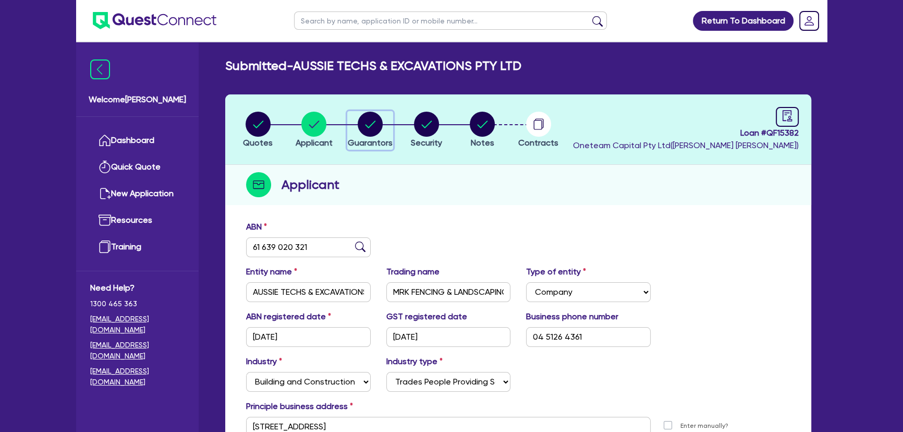
select select "CASH"
select select "TRAILER"
select select "TRUCK"
select select "VEHICLE"
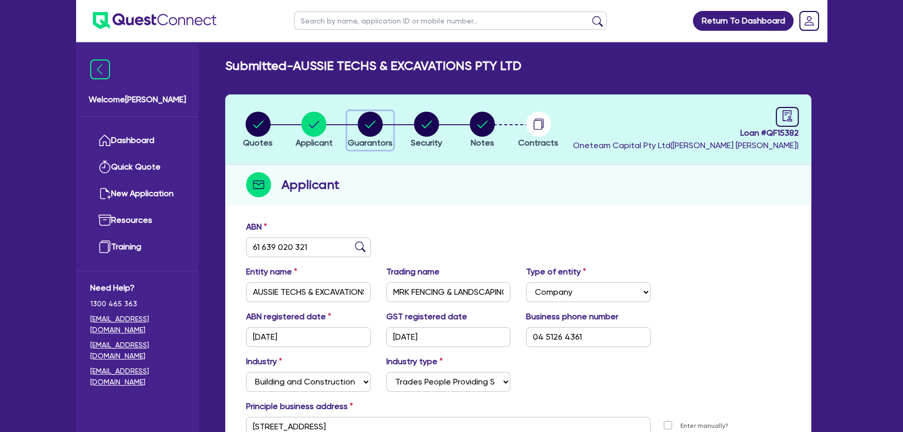
select select "EQUIPMENT"
select select "MORTGAGE"
select select "VEHICLE_LOAN"
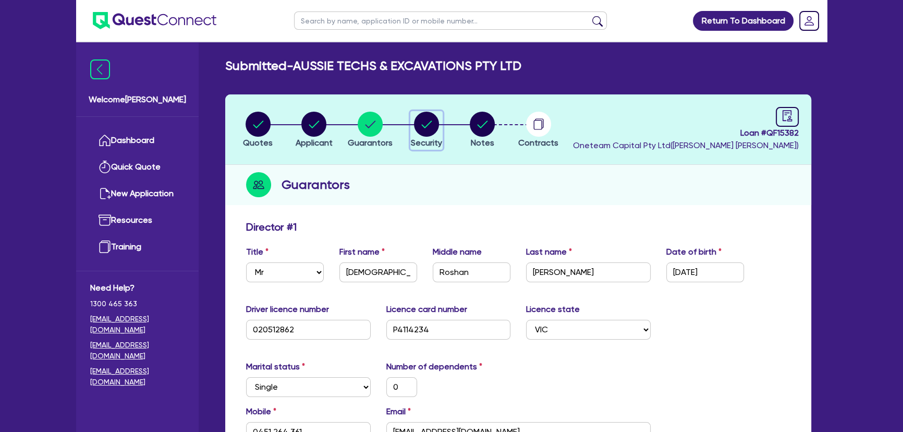
click at [426, 130] on circle "button" at bounding box center [426, 124] width 25 height 25
select select "PRIMARY_ASSETS"
select select "YELLOW_GOODS_AND_EXCAVATORS"
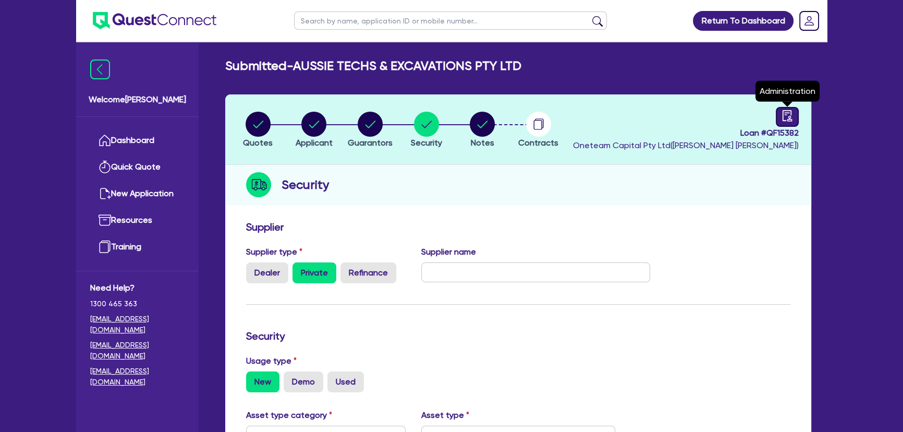
click at [792, 117] on icon "audit" at bounding box center [786, 115] width 11 height 11
select select "SUBMITTED_AMENDED"
select select "Dynamoney"
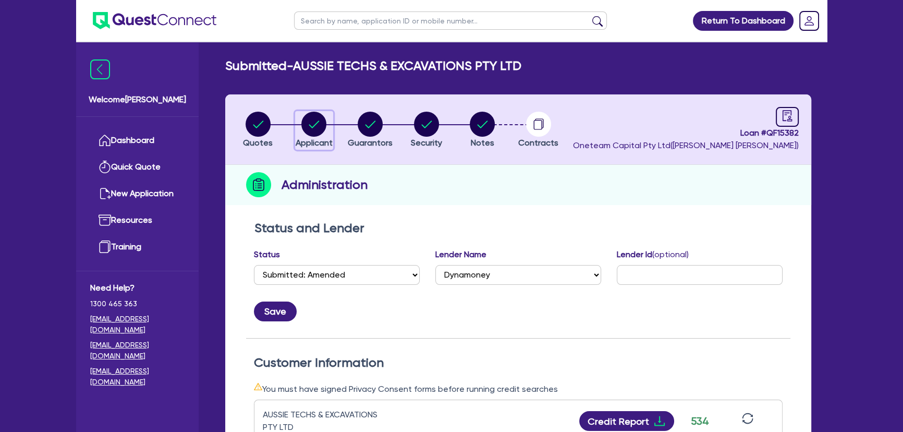
click at [312, 124] on circle "button" at bounding box center [313, 124] width 25 height 25
select select "COMPANY"
select select "BUILDING_CONSTRUCTION"
select select "TRADES_SERVICES_CONSUMERS"
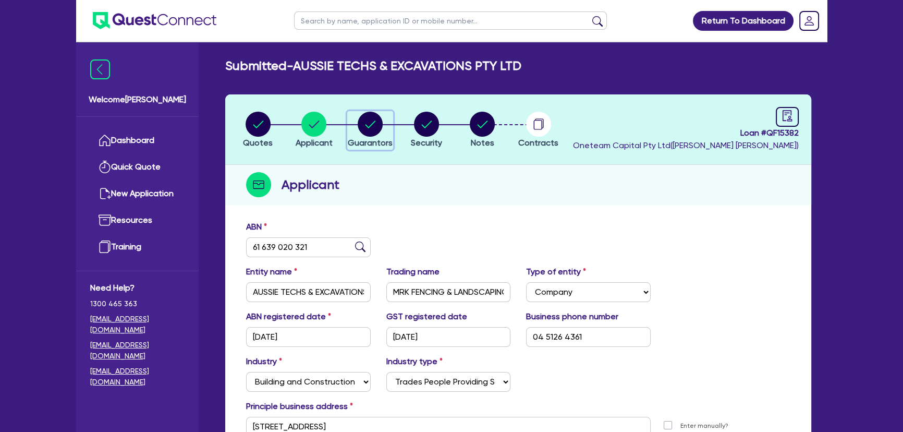
click at [372, 125] on circle "button" at bounding box center [370, 124] width 25 height 25
select select "MR"
select select "VIC"
select select "SINGLE"
select select "PROPERTY"
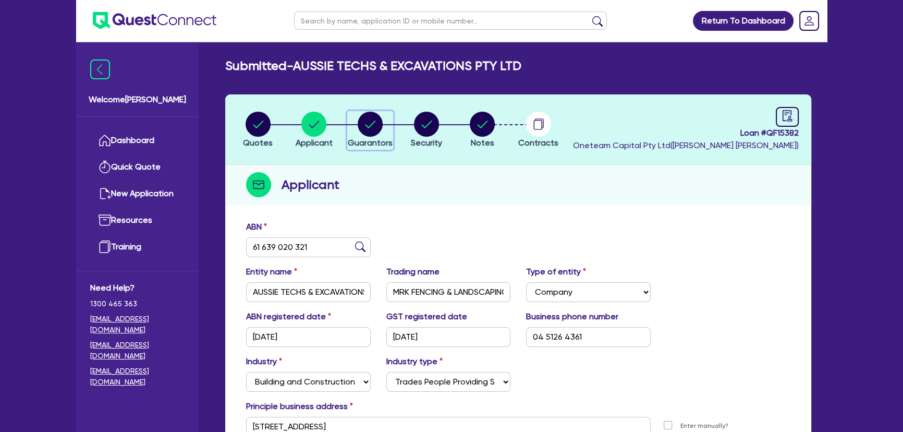
select select "CASH"
select select "TRAILER"
select select "TRUCK"
select select "VEHICLE"
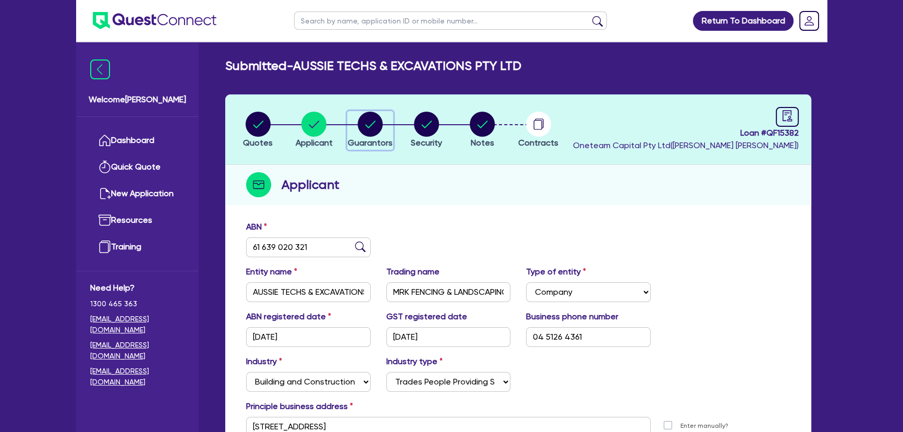
select select "EQUIPMENT"
select select "MORTGAGE"
select select "VEHICLE_LOAN"
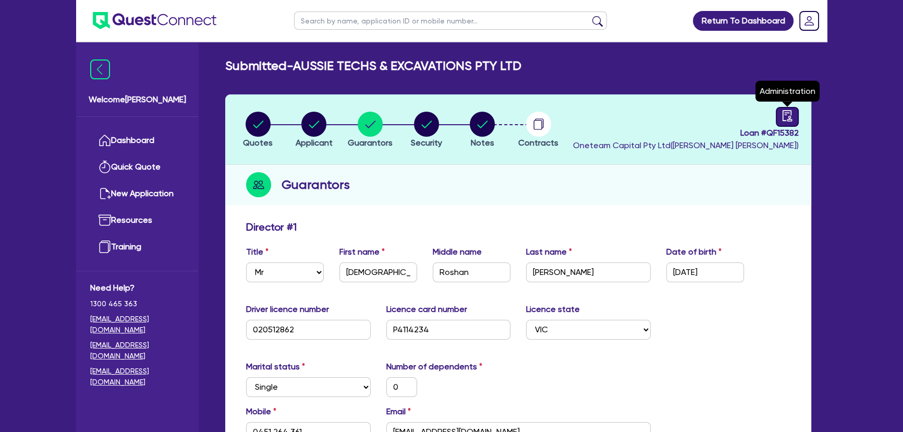
click at [784, 113] on icon "audit" at bounding box center [786, 115] width 11 height 11
select select "SUBMITTED_AMENDED"
select select "Dynamoney"
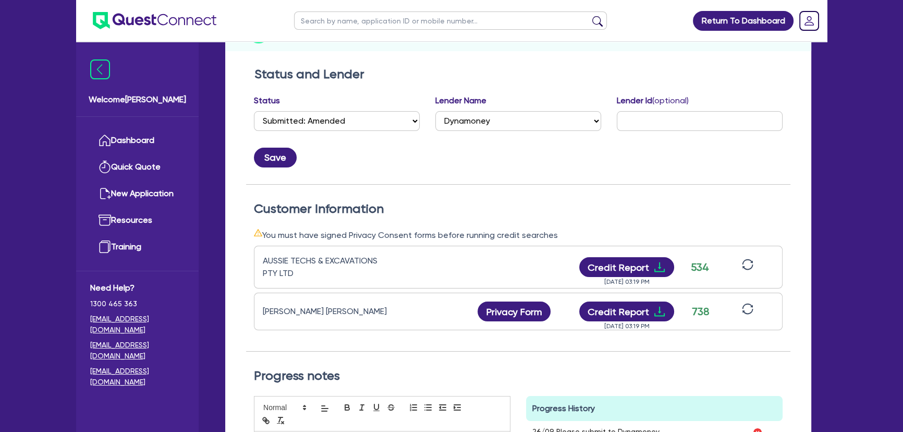
scroll to position [237, 0]
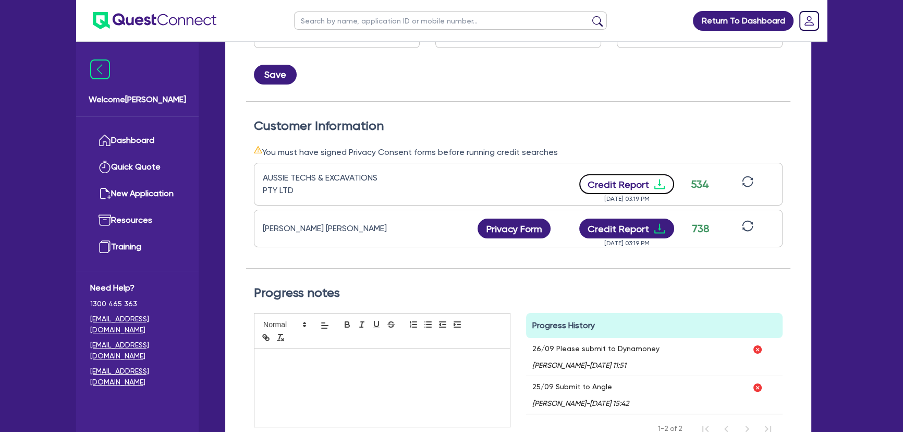
click at [655, 187] on icon "download" at bounding box center [659, 184] width 13 height 13
click at [659, 228] on icon "download" at bounding box center [659, 228] width 13 height 13
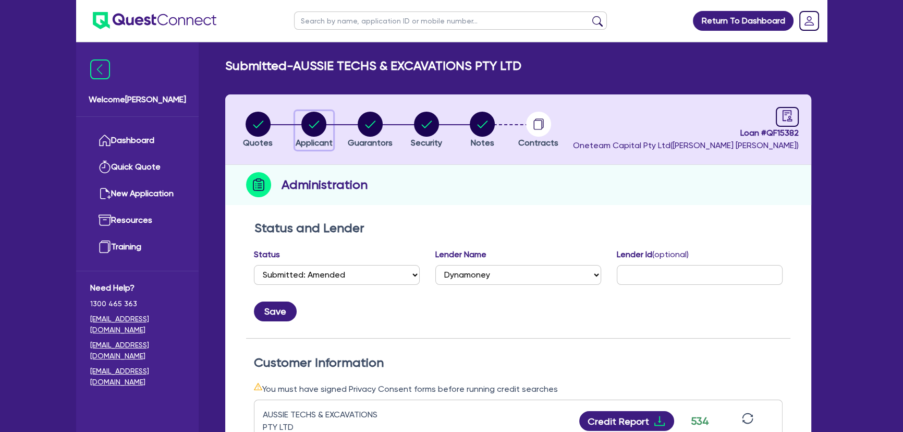
click at [297, 131] on div "button" at bounding box center [313, 124] width 37 height 25
select select "COMPANY"
select select "BUILDING_CONSTRUCTION"
select select "TRADES_SERVICES_CONSUMERS"
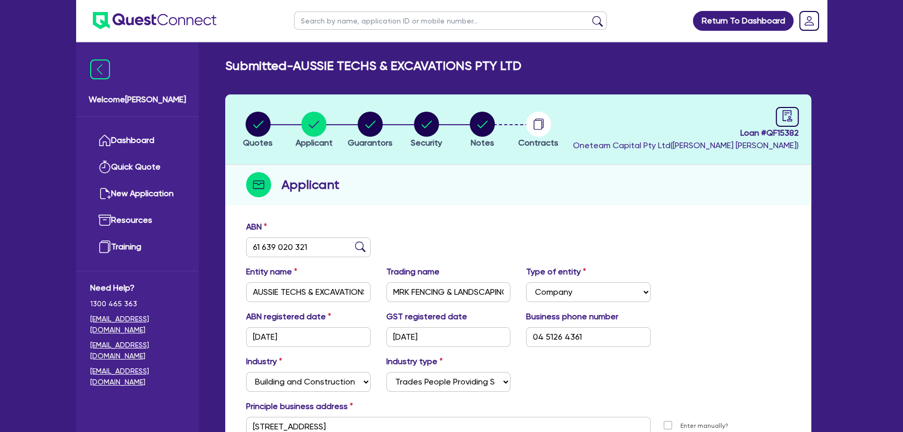
click at [351, 103] on header "Quotes Applicant Guarantors Security Notes Contracts Loan # QF15382 Oneteam Cap…" at bounding box center [518, 129] width 586 height 70
click at [376, 130] on circle "button" at bounding box center [370, 124] width 25 height 25
select select "MR"
select select "VIC"
select select "SINGLE"
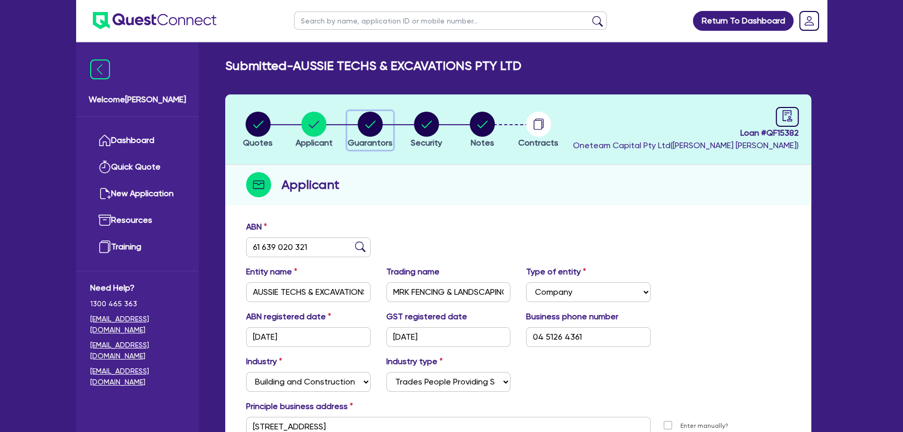
select select "PROPERTY"
select select "CASH"
select select "TRAILER"
select select "TRUCK"
select select "VEHICLE"
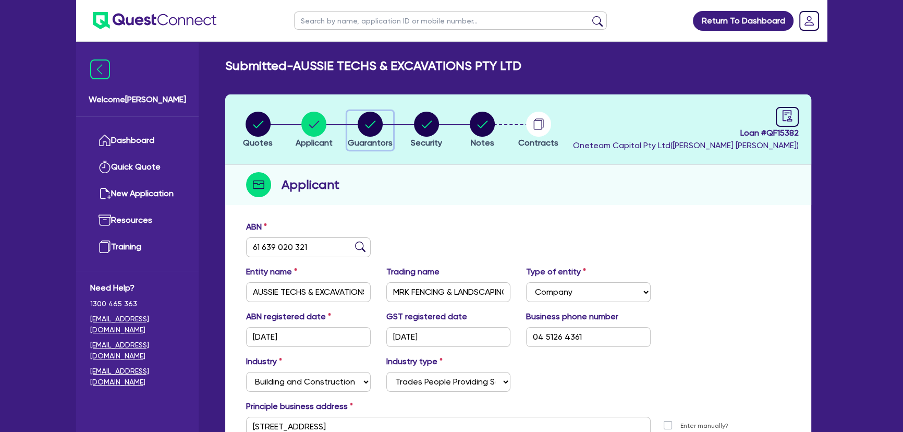
select select "VEHICLE"
select select "EQUIPMENT"
select select "MORTGAGE"
select select "VEHICLE_LOAN"
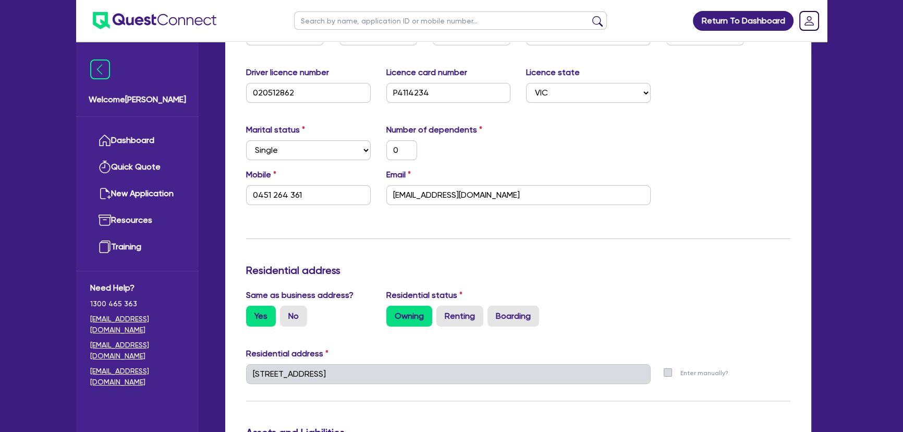
scroll to position [474, 0]
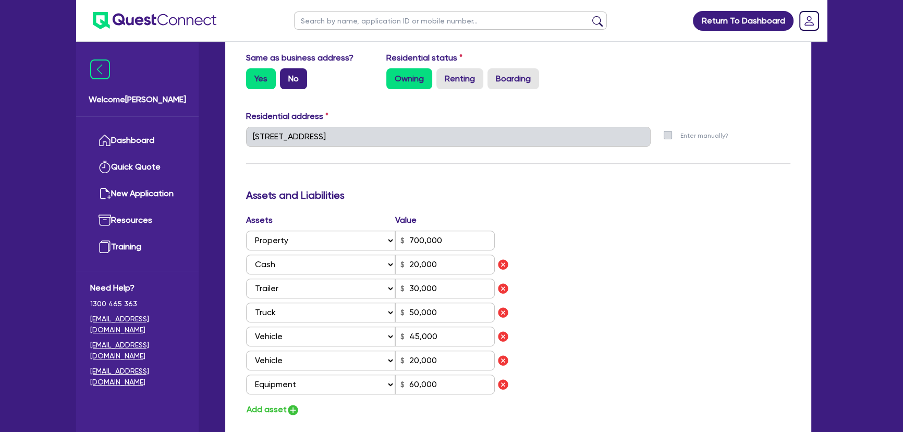
click at [292, 80] on label "No" at bounding box center [293, 78] width 27 height 21
click at [287, 75] on input "No" at bounding box center [283, 71] width 7 height 7
radio input "true"
type input "0"
type input "0451 264 361"
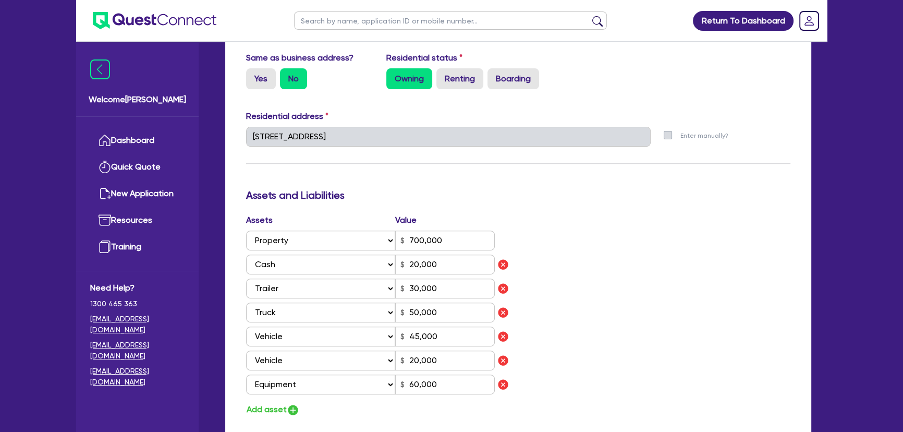
type input "700,000"
type input "20,000"
type input "30,000"
type input "50,000"
type input "45,000"
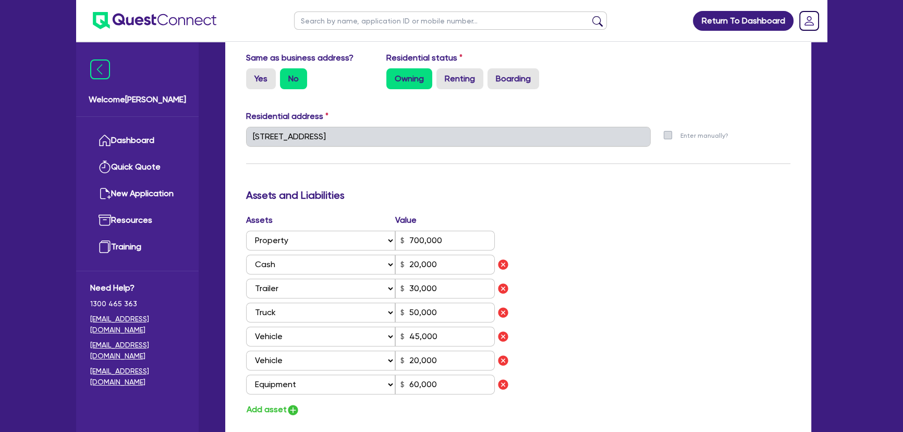
type input "20,000"
type input "60,000"
type input "480,000"
type input "2,500"
type input "25,000"
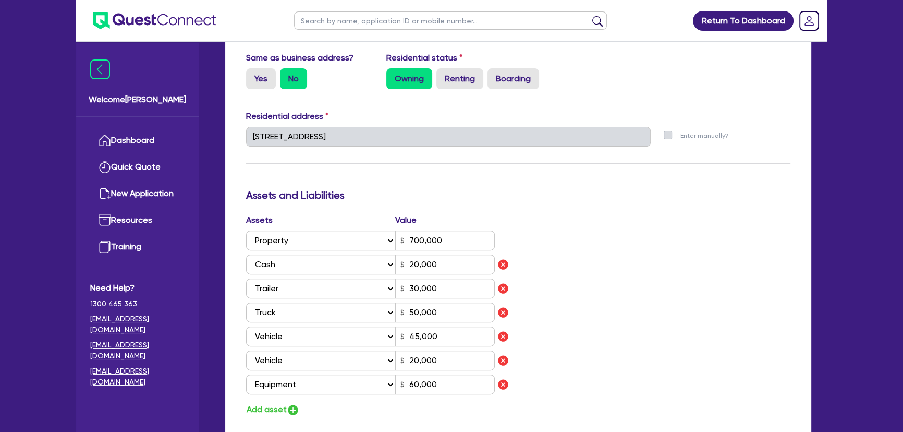
type input "30,000"
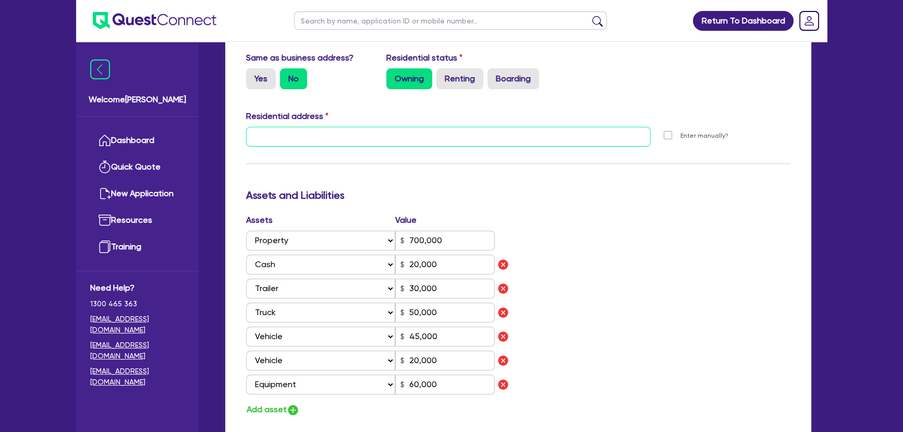
click at [371, 142] on input "text" at bounding box center [448, 137] width 404 height 20
paste input "2 Devon PL, Melton west VIC 3337"
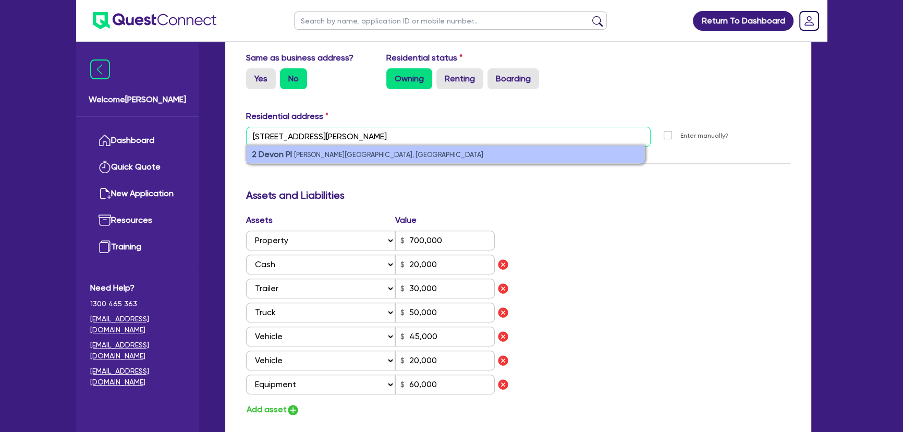
type input "2 Devon PL, Melton west VIC 3337"
click at [415, 157] on li "2 Devon Pl Melton West VIC 3337, Australia" at bounding box center [446, 154] width 398 height 18
type input "0"
type input "0451 264 361"
type input "2 Devon Pl Melton West VIC 3337"
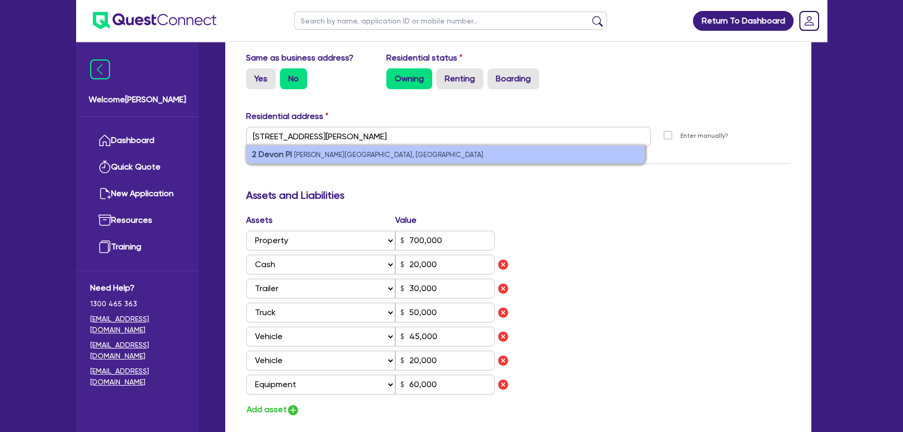
type input "700,000"
type input "20,000"
type input "30,000"
type input "50,000"
type input "45,000"
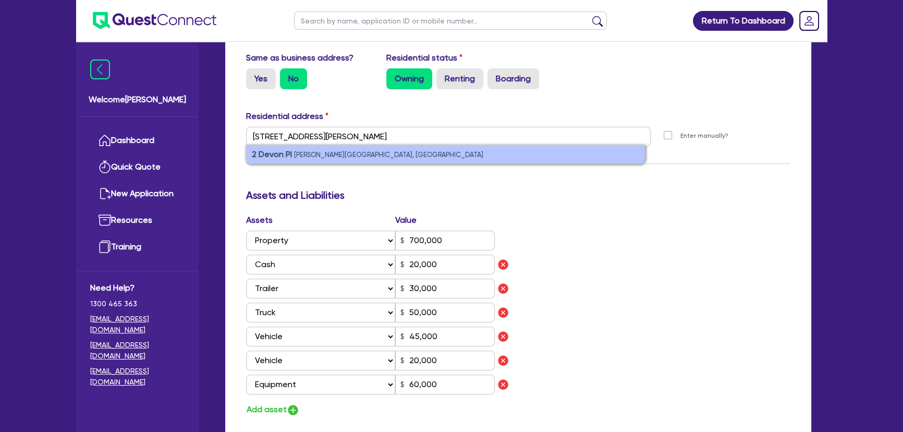
type input "20,000"
type input "60,000"
type input "480,000"
type input "2,500"
type input "25,000"
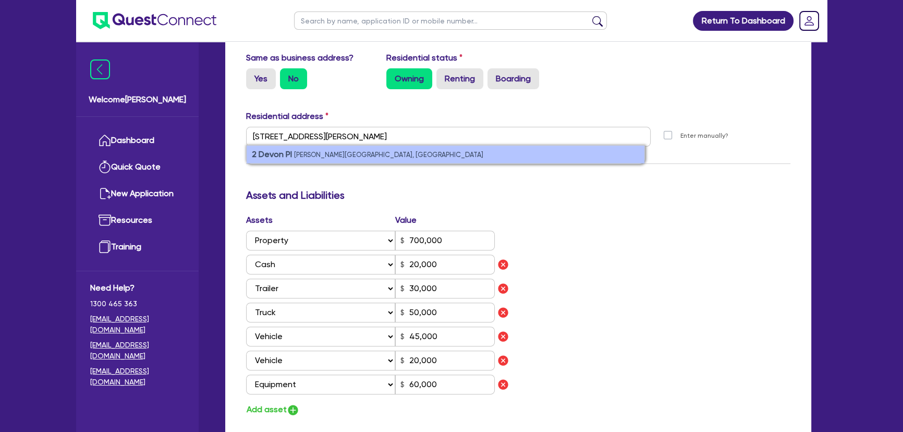
type input "30,000"
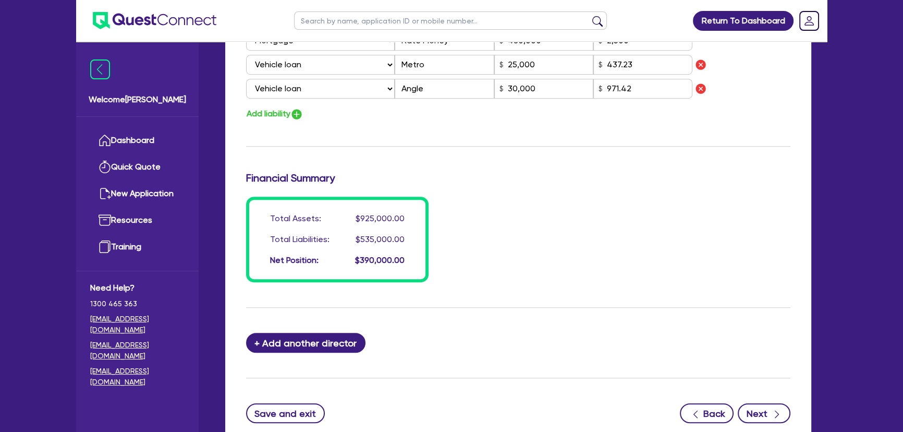
scroll to position [975, 0]
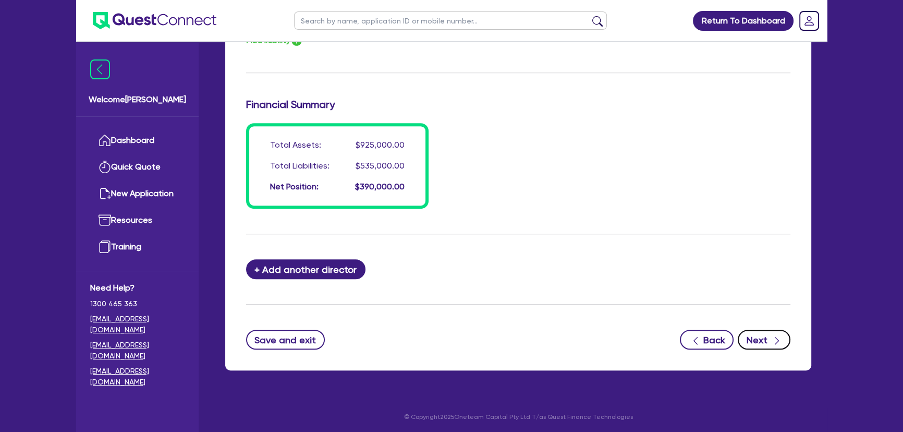
click at [762, 336] on button "Next" at bounding box center [763, 339] width 53 height 20
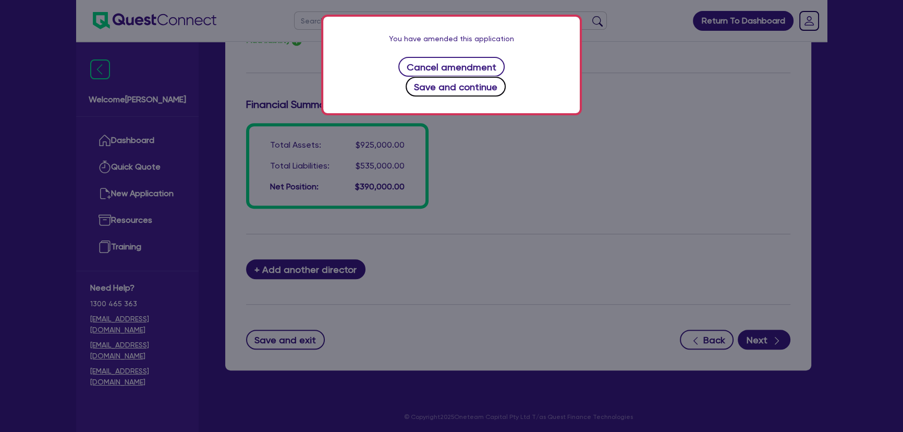
click at [495, 77] on button "Save and continue" at bounding box center [455, 87] width 101 height 20
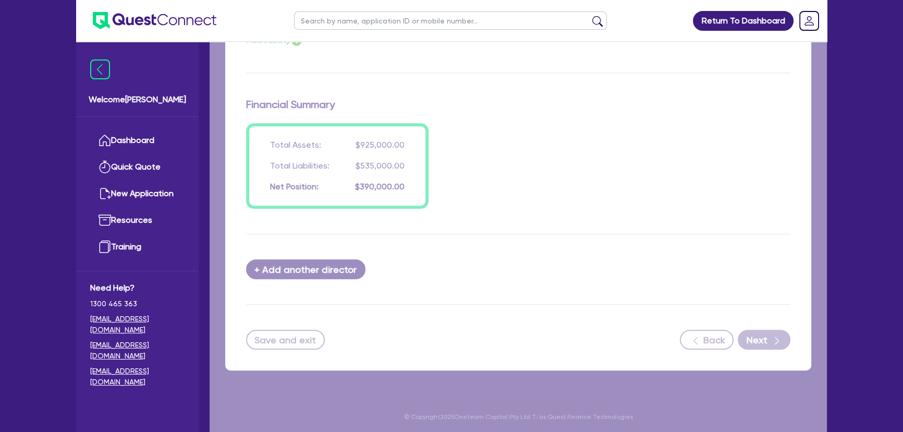
select select "PRIMARY_ASSETS"
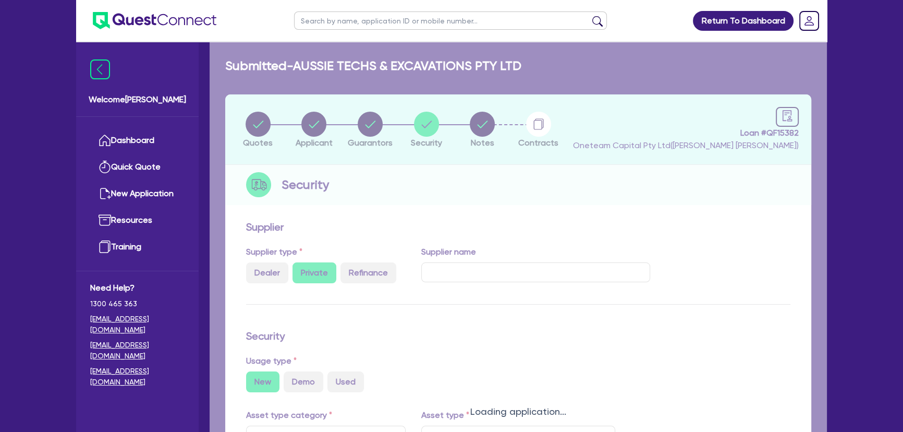
select select "YELLOW_GOODS_AND_EXCAVATORS"
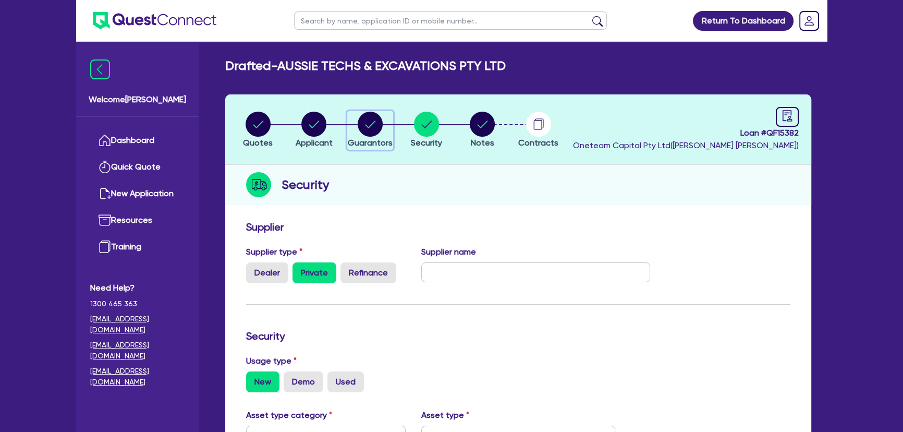
click at [351, 133] on div "button" at bounding box center [370, 124] width 45 height 25
select select "MR"
select select "VIC"
select select "SINGLE"
select select "PROPERTY"
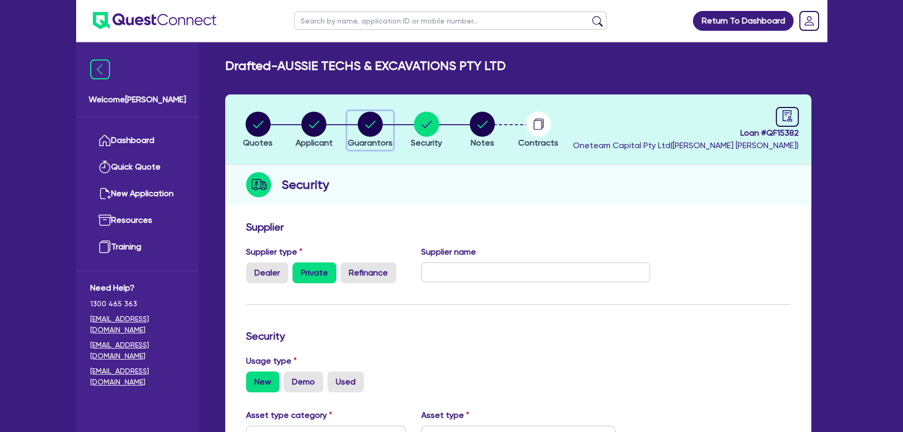
select select "CASH"
select select "TRAILER"
select select "TRUCK"
select select "VEHICLE"
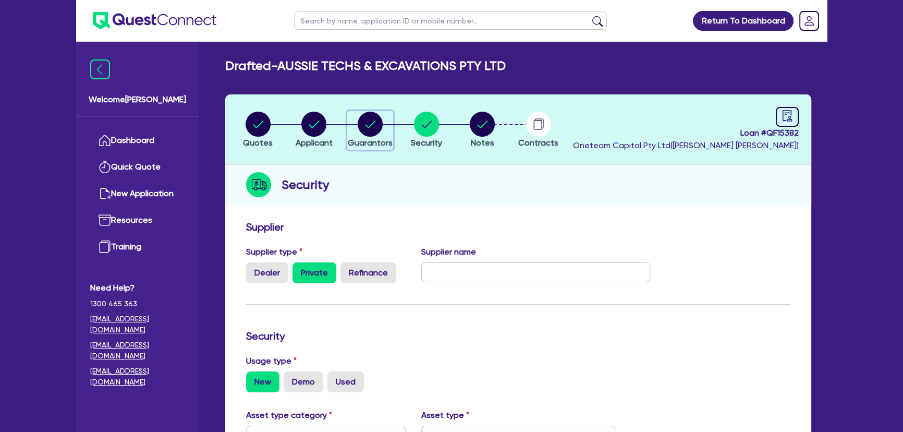
select select "EQUIPMENT"
select select "MORTGAGE"
select select "VEHICLE_LOAN"
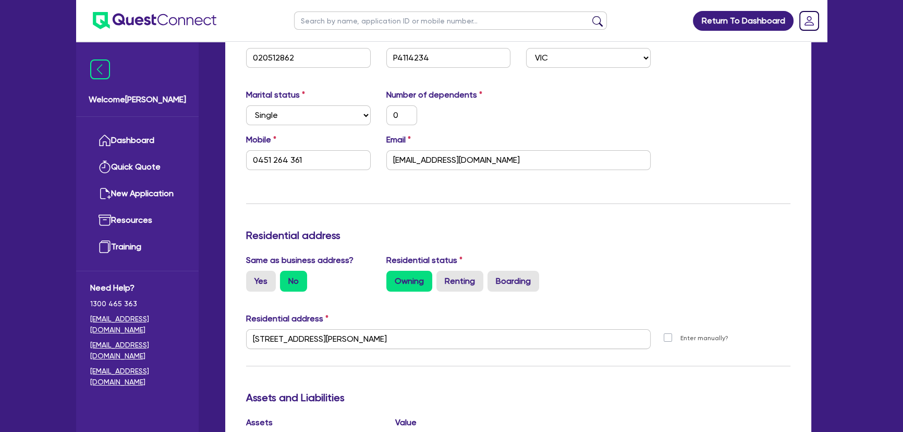
scroll to position [284, 0]
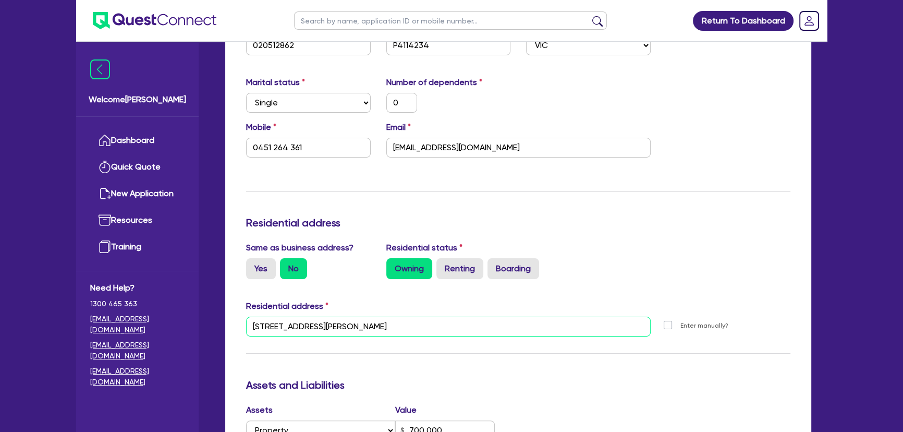
drag, startPoint x: 396, startPoint y: 333, endPoint x: 251, endPoint y: 330, distance: 145.4
click at [251, 330] on input "2 Devon Pl Melton West VIC 3337" at bounding box center [448, 326] width 404 height 20
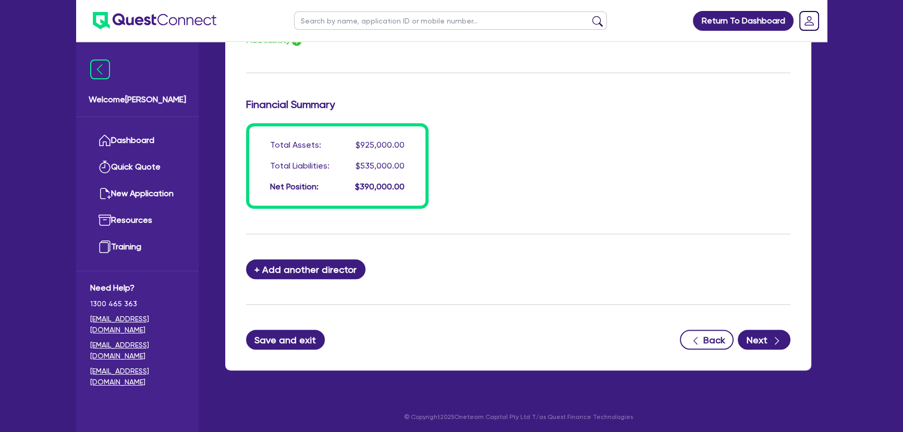
scroll to position [975, 0]
click at [268, 342] on button "Save and exit" at bounding box center [285, 339] width 79 height 20
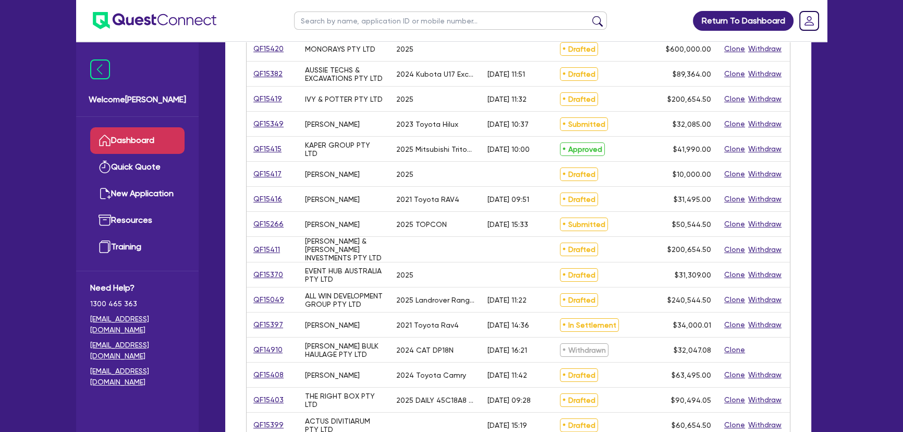
scroll to position [409, 0]
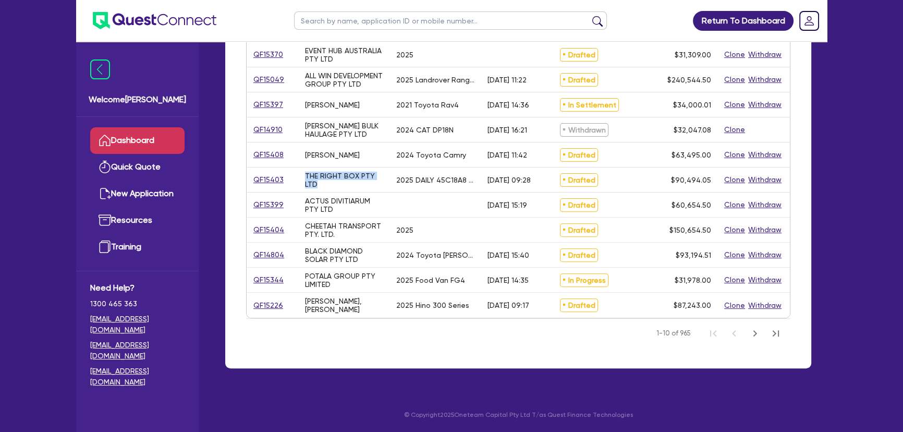
click at [304, 178] on div "THE RIGHT BOX PTY LTD" at bounding box center [344, 179] width 91 height 24
click at [333, 182] on div "THE RIGHT BOX PTY LTD" at bounding box center [344, 179] width 79 height 17
drag, startPoint x: 328, startPoint y: 183, endPoint x: 302, endPoint y: 177, distance: 26.8
click at [302, 177] on div "THE RIGHT BOX PTY LTD" at bounding box center [344, 179] width 91 height 24
click at [350, 183] on div "THE RIGHT BOX PTY LTD" at bounding box center [344, 179] width 79 height 17
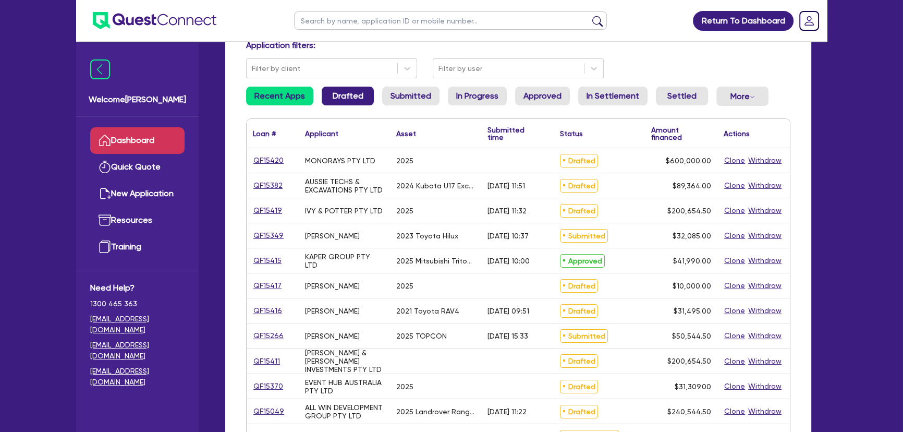
scroll to position [0, 0]
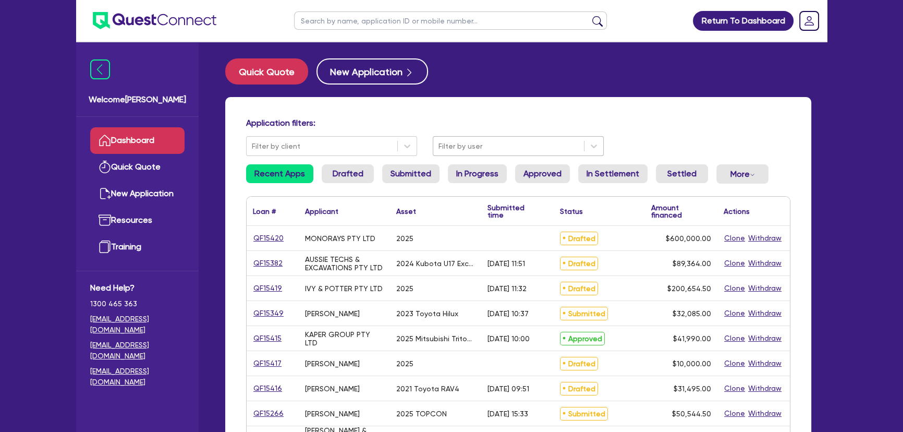
click at [467, 153] on div "Filter by user" at bounding box center [508, 146] width 151 height 17
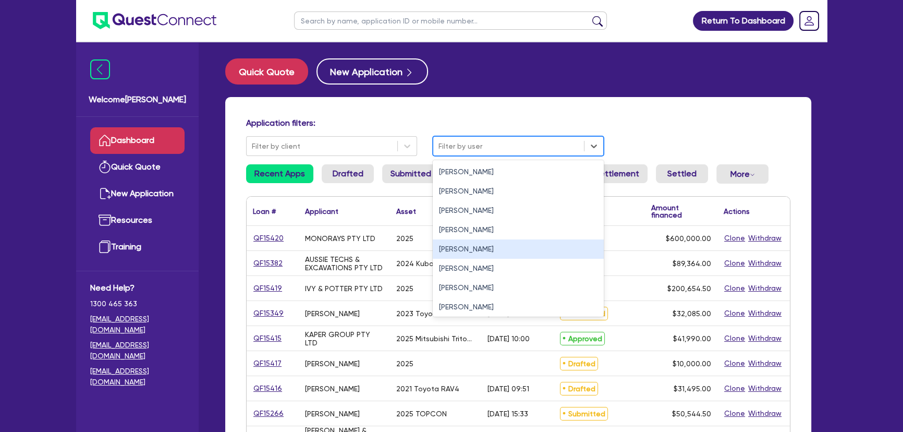
click at [446, 254] on div "Joel Harding" at bounding box center [518, 248] width 171 height 19
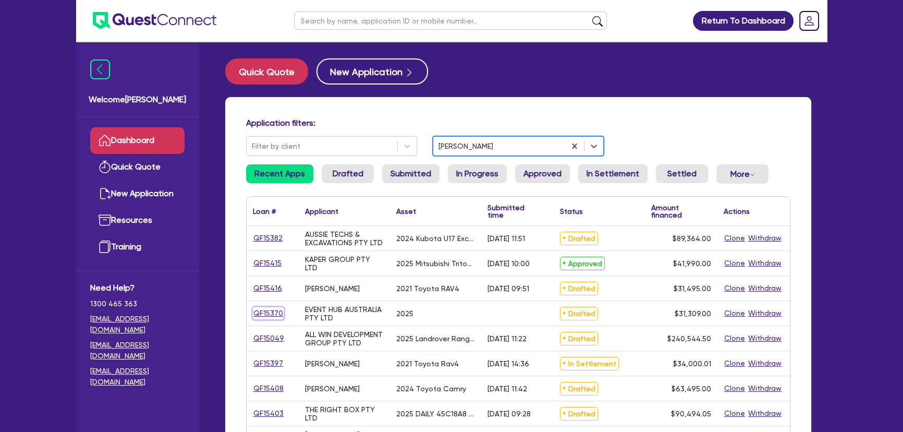
click at [273, 311] on link "QF15370" at bounding box center [268, 313] width 31 height 12
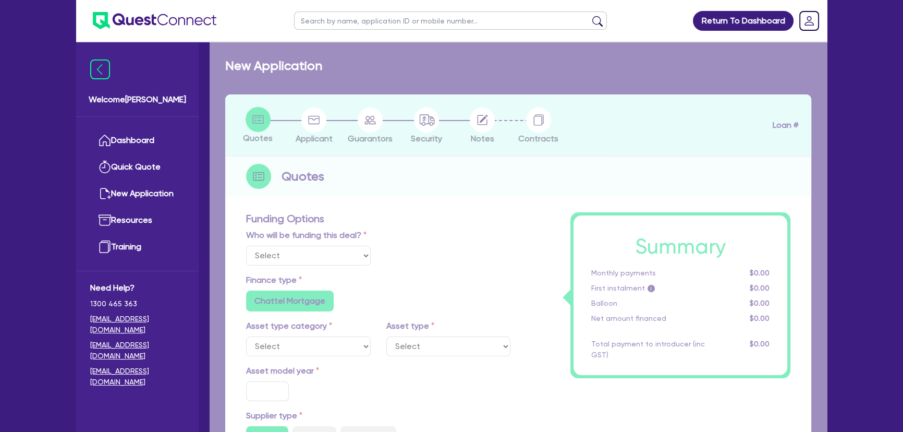
select select "Quest Finance - Own Book"
select select "TERTIARY_ASSETS"
type input "2025"
type input "30,000"
type input "8"
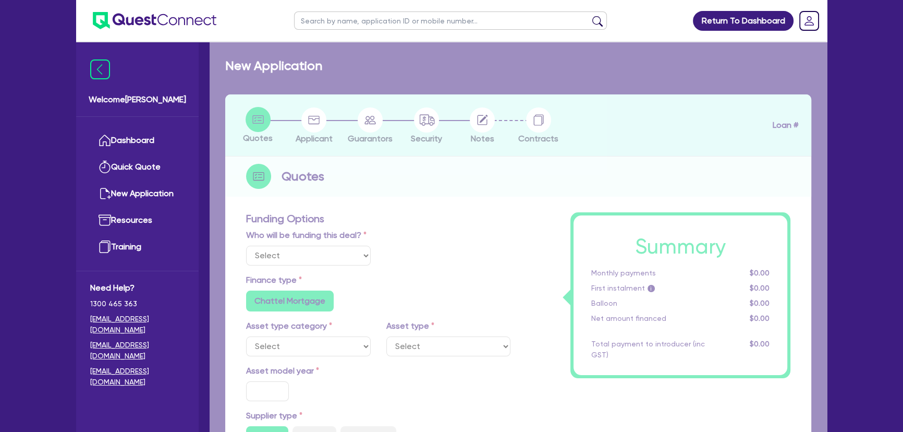
type input "2,504.72"
type input "18.95"
type input "595"
radio input "true"
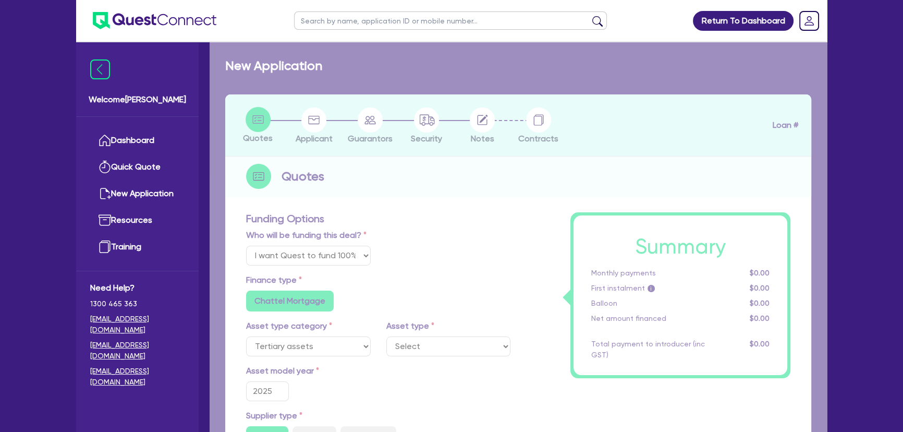
select select "OTHER_TERTIARY"
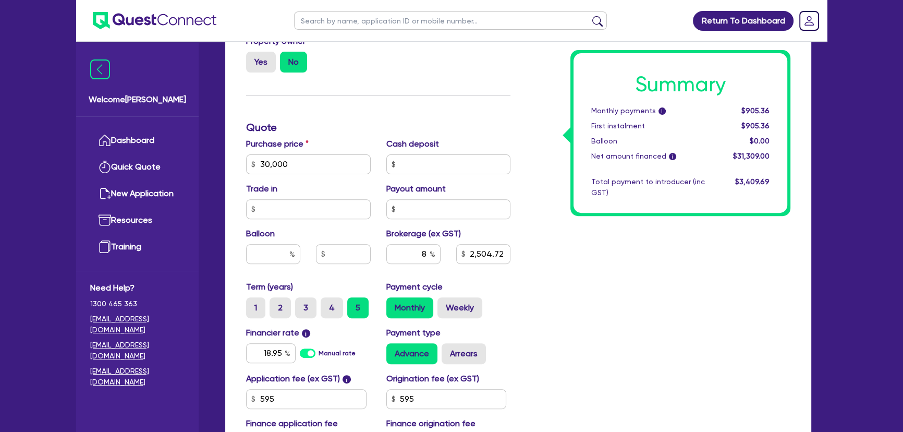
scroll to position [575, 0]
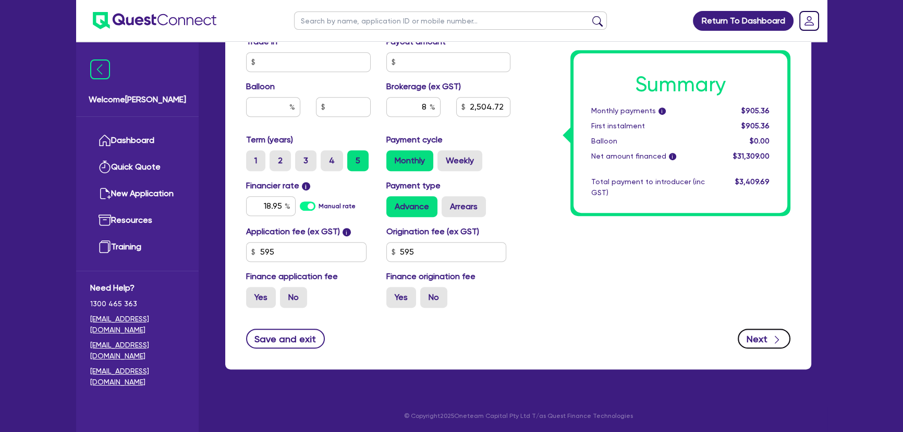
click at [749, 335] on button "Next" at bounding box center [763, 338] width 53 height 20
type input "30,000"
type input "2,504.72"
select select "COMPANY"
select select "ARTS_RECREATION"
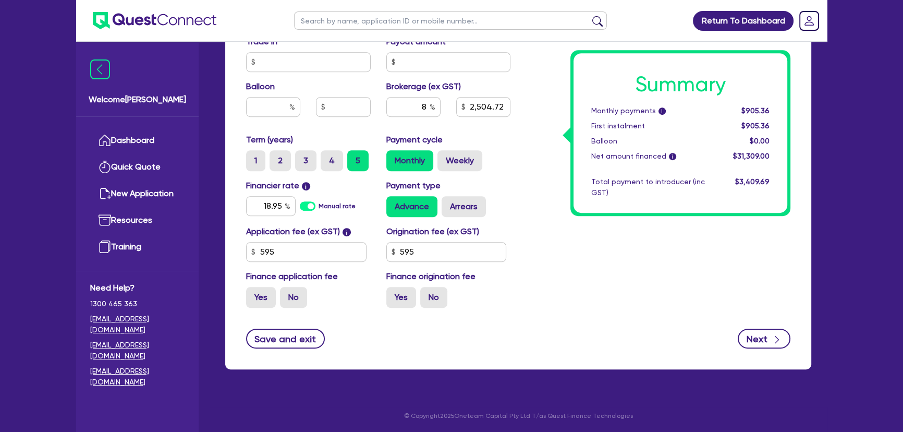
select select "VENUE_OPERATORS"
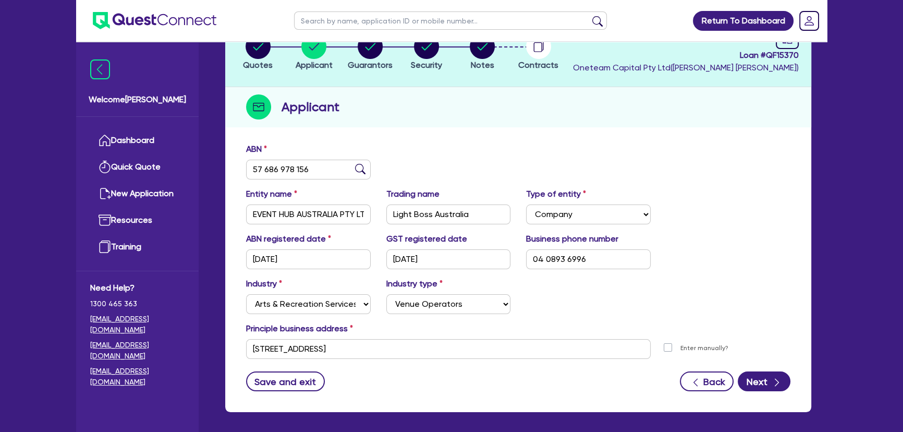
scroll to position [120, 0]
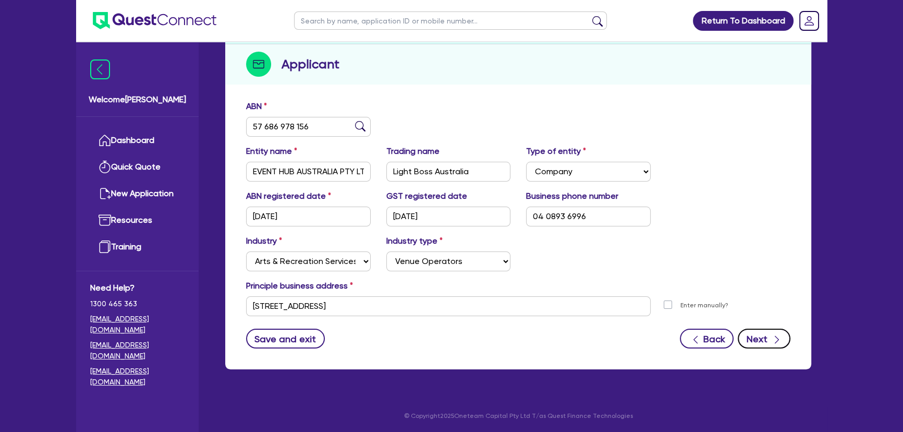
click at [777, 332] on div "button" at bounding box center [776, 338] width 10 height 13
select select "MRS"
select select "NSW"
select select "SINGLE"
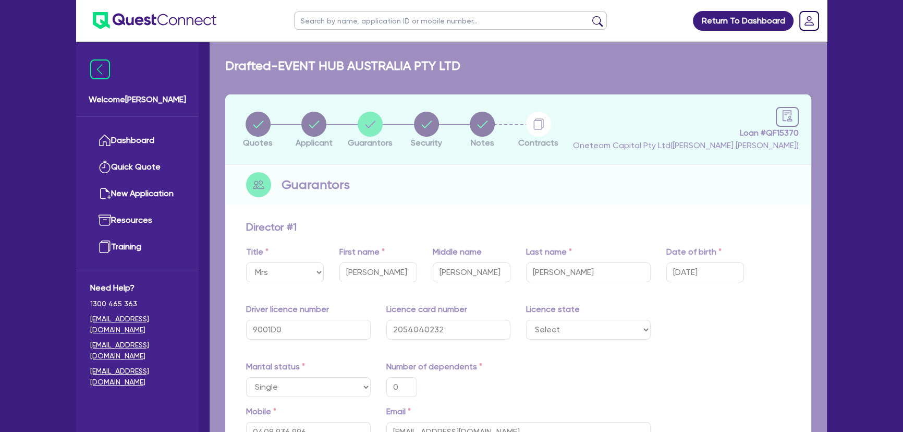
type input "0"
type input "0408 936 996"
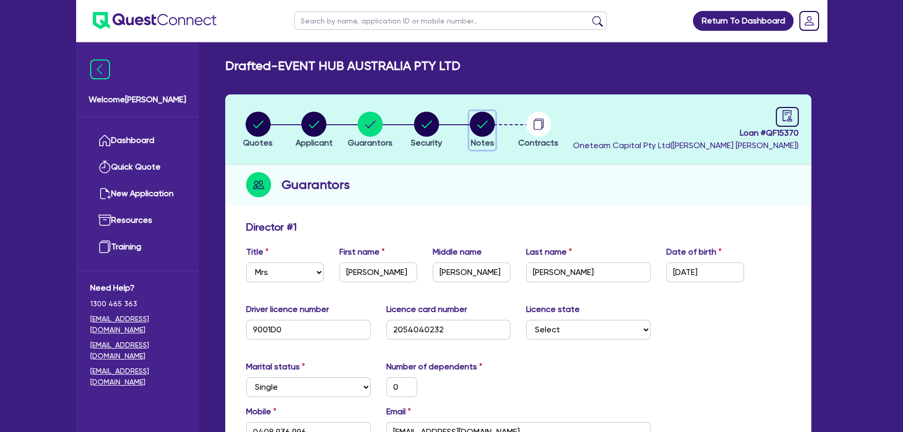
click at [484, 129] on circle "button" at bounding box center [482, 124] width 25 height 25
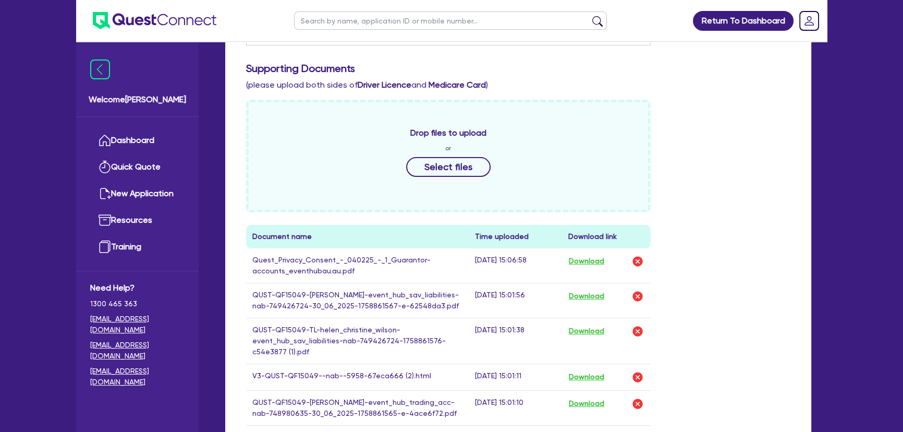
scroll to position [237, 0]
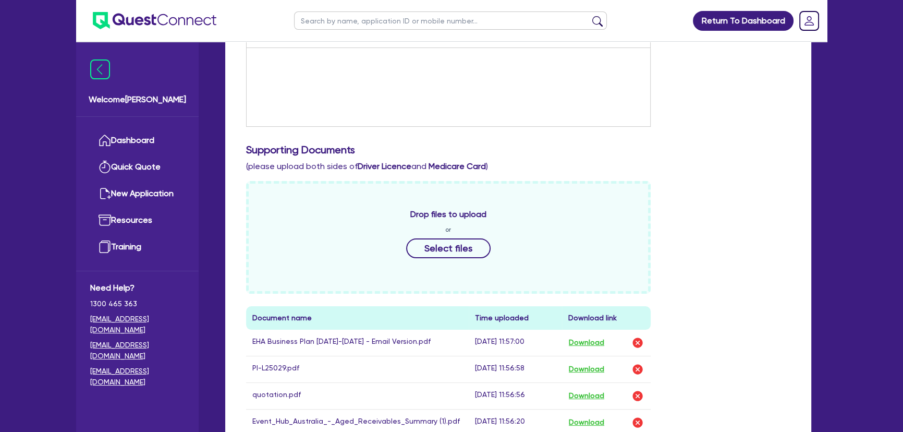
click at [464, 272] on div "Drop files to upload or Select files" at bounding box center [448, 237] width 404 height 113
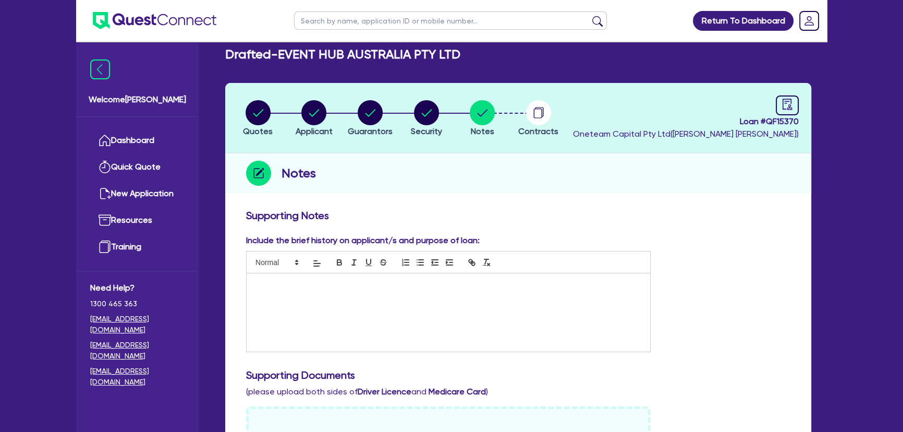
scroll to position [0, 0]
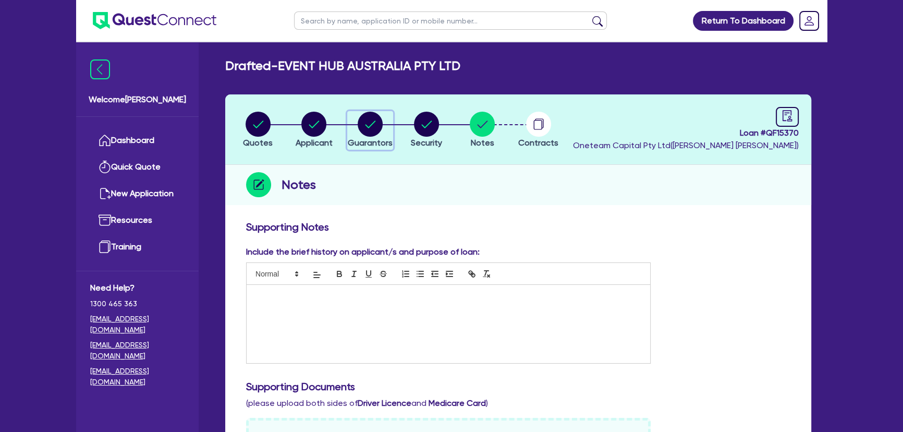
click at [355, 131] on div "button" at bounding box center [370, 124] width 45 height 25
select select "MRS"
select select "NSW"
select select "SINGLE"
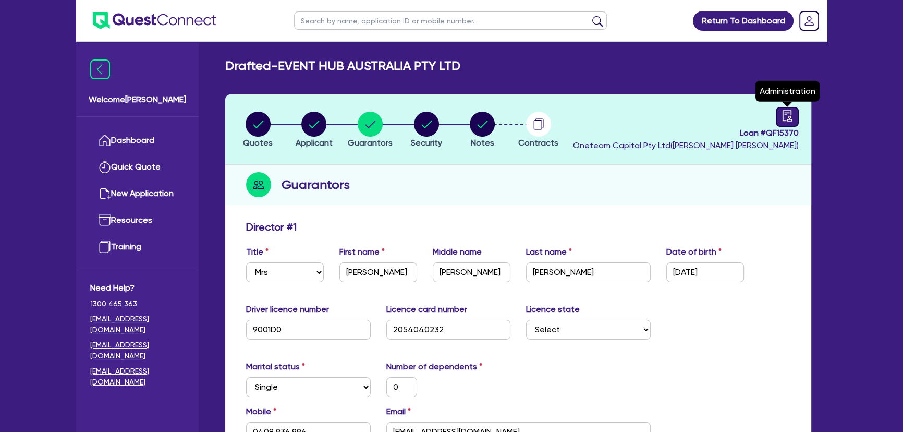
click at [782, 117] on icon "audit" at bounding box center [786, 115] width 9 height 11
select select "DRAFTED_NEW"
select select "Quest Finance - Own Book"
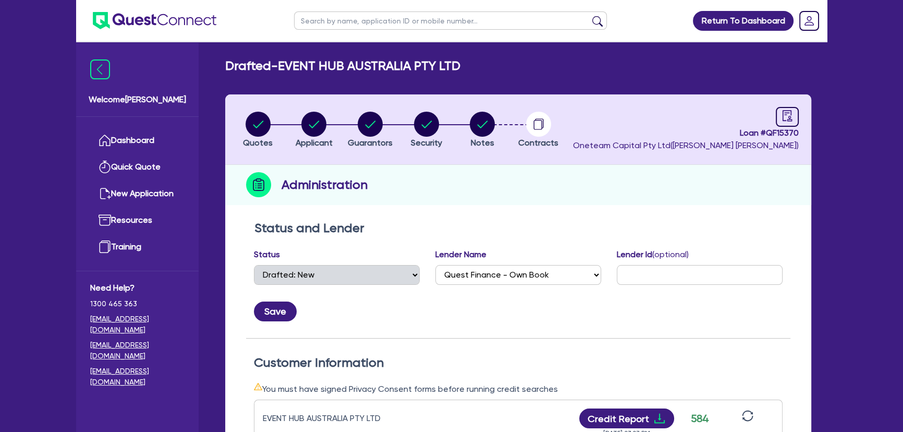
click at [499, 117] on li "Notes" at bounding box center [482, 129] width 56 height 36
click at [471, 119] on circle "button" at bounding box center [482, 124] width 25 height 25
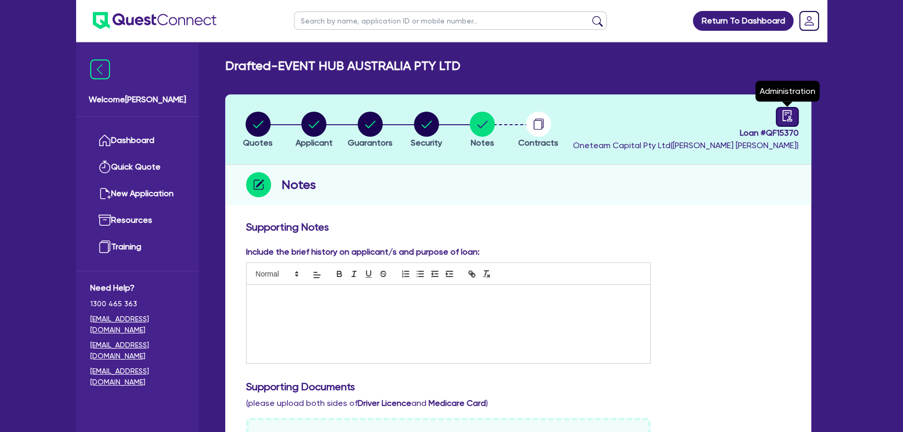
click at [788, 119] on icon "audit" at bounding box center [786, 115] width 9 height 11
select select "DRAFTED_NEW"
select select "Quest Finance - Own Book"
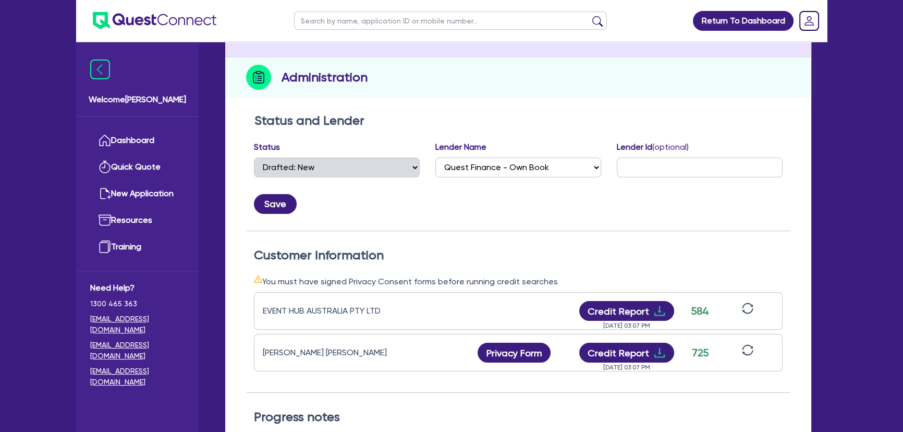
scroll to position [284, 0]
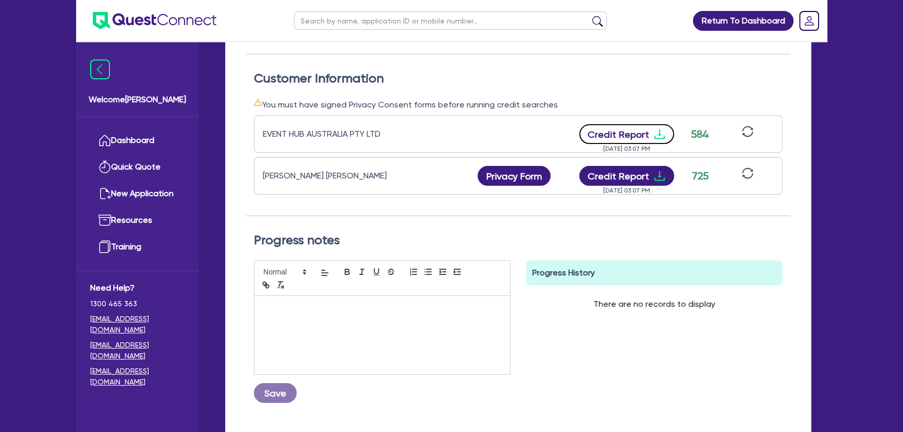
click at [657, 137] on icon "download" at bounding box center [659, 134] width 10 height 10
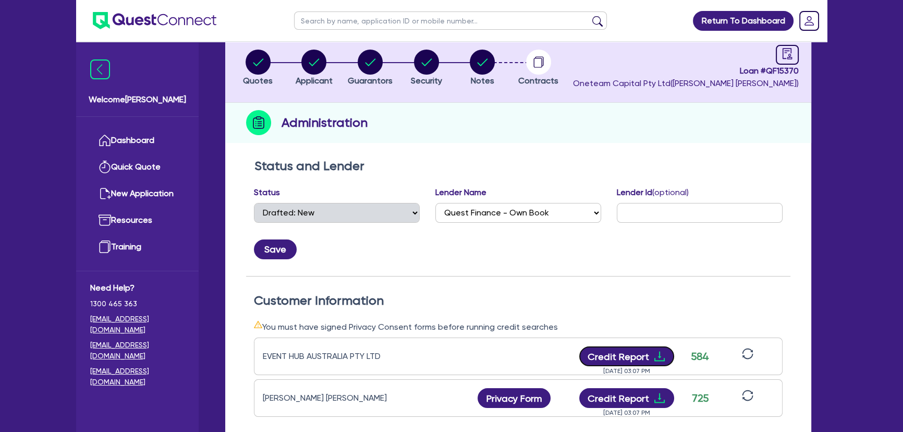
scroll to position [0, 0]
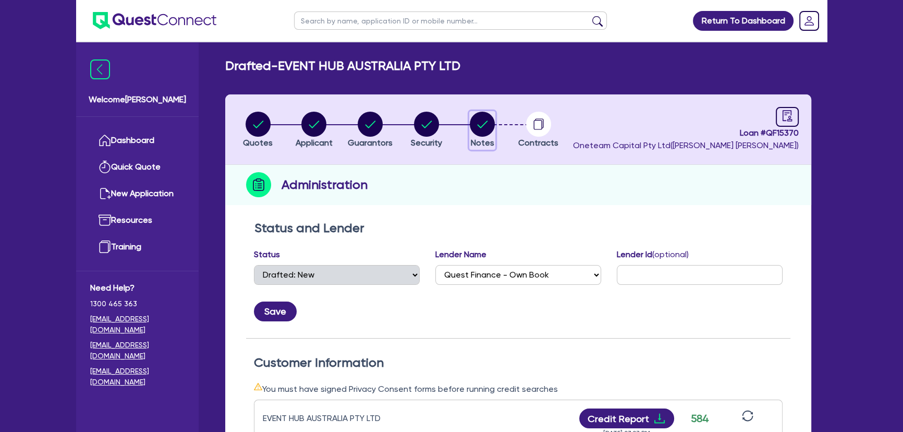
click at [488, 118] on circle "button" at bounding box center [482, 124] width 25 height 25
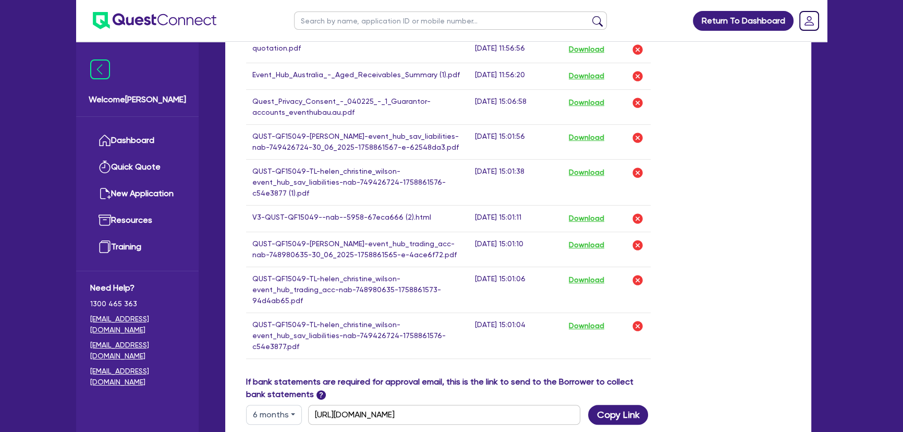
scroll to position [663, 0]
click at [594, 225] on button "Download" at bounding box center [586, 218] width 36 height 14
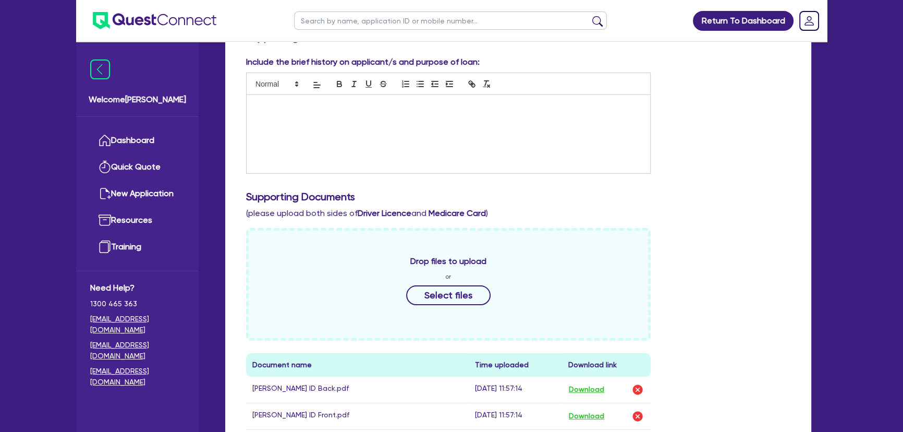
scroll to position [47, 0]
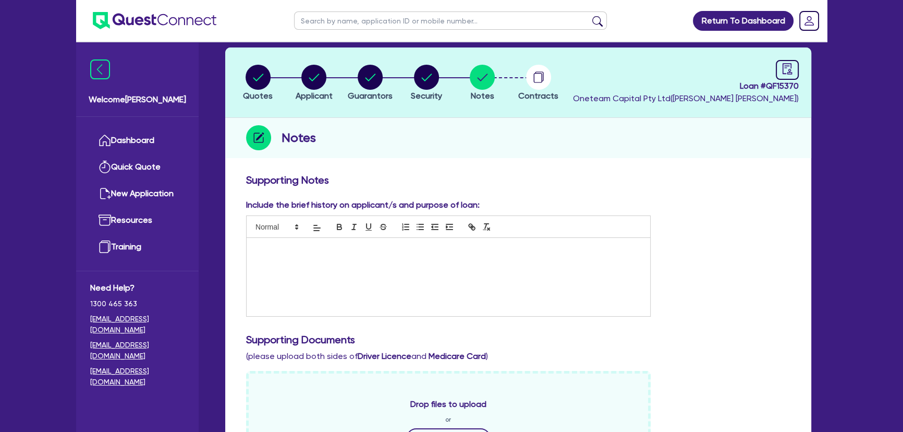
click at [239, 73] on li "Quotes" at bounding box center [258, 82] width 56 height 36
click at [250, 77] on circle "button" at bounding box center [257, 77] width 25 height 25
select select "Quest Finance - Own Book"
select select "TERTIARY_ASSETS"
select select "OTHER_TERTIARY"
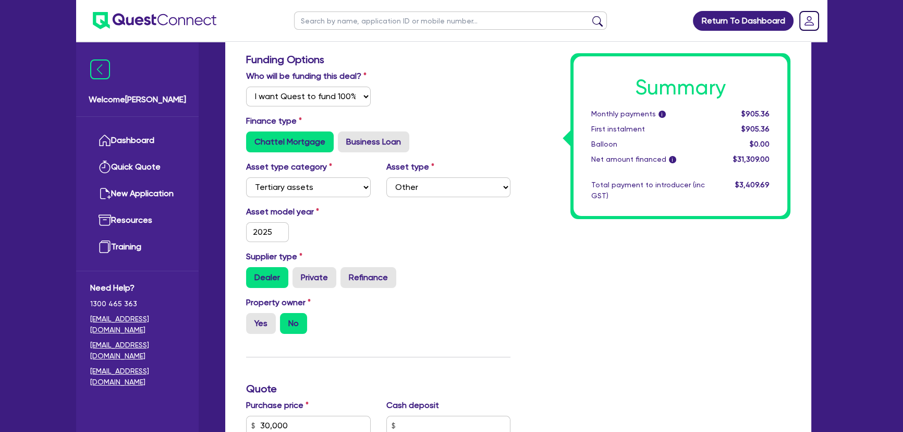
scroll to position [54, 0]
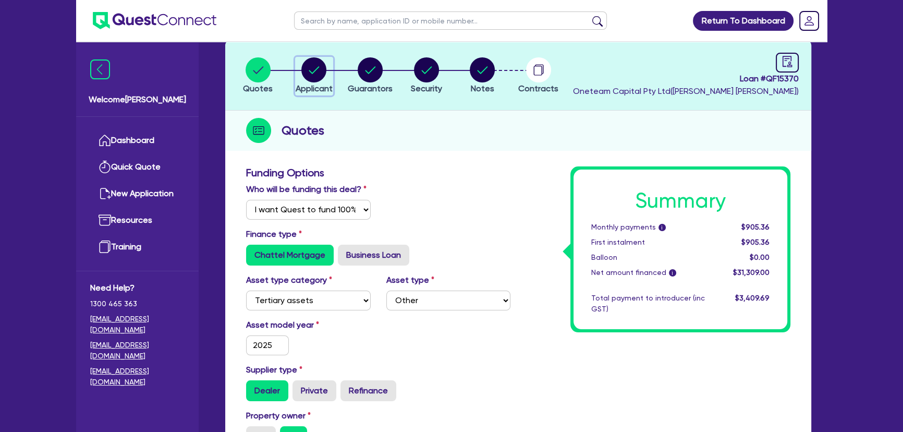
click at [316, 85] on span "Applicant" at bounding box center [313, 88] width 37 height 10
select select "COMPANY"
select select "ARTS_RECREATION"
select select "VENUE_OPERATORS"
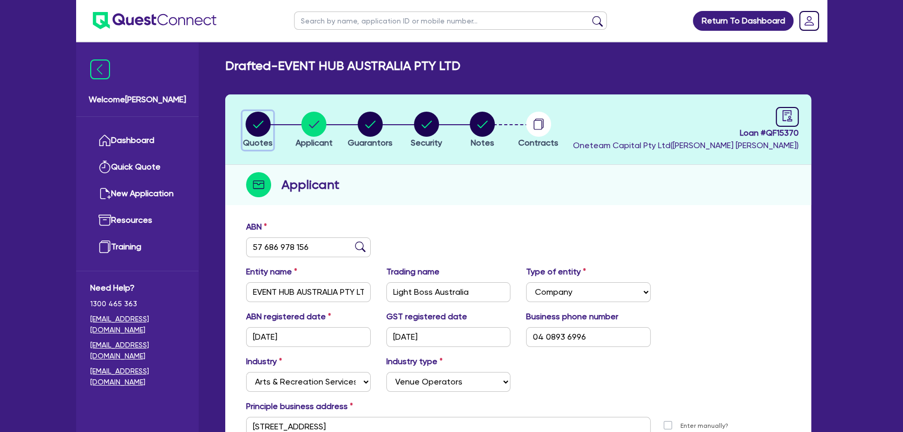
click at [250, 125] on circle "button" at bounding box center [257, 124] width 25 height 25
select select "Quest Finance - Own Book"
select select "TERTIARY_ASSETS"
select select "OTHER_TERTIARY"
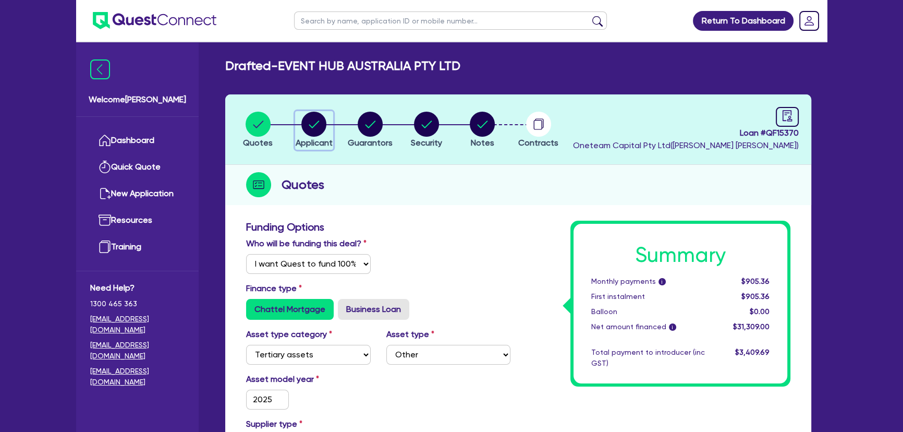
click at [307, 126] on circle "button" at bounding box center [313, 124] width 25 height 25
select select "COMPANY"
select select "ARTS_RECREATION"
select select "VENUE_OPERATORS"
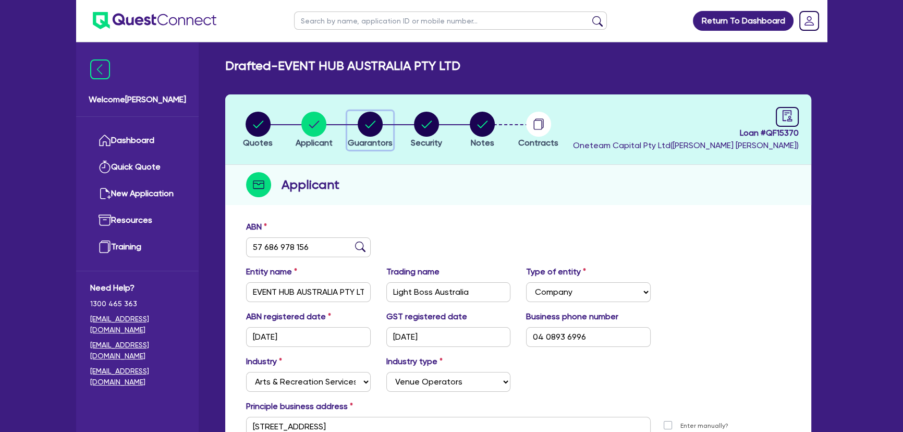
click at [367, 129] on circle "button" at bounding box center [370, 124] width 25 height 25
select select "MRS"
select select "NSW"
select select "SINGLE"
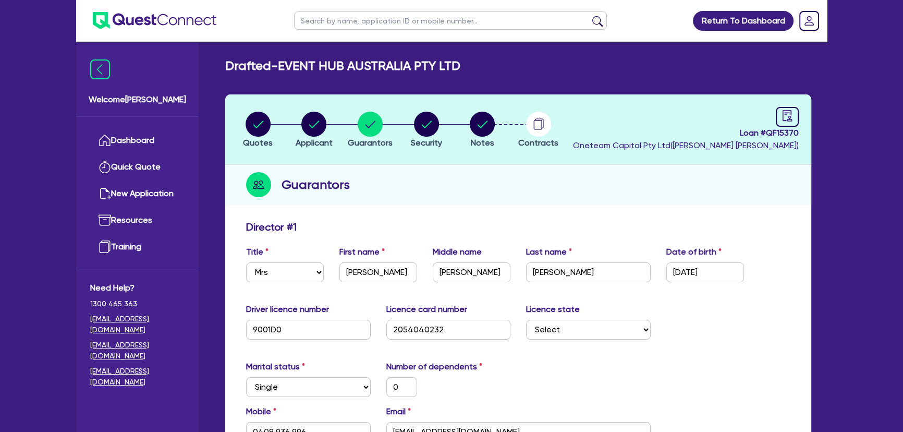
click at [141, 21] on img at bounding box center [155, 20] width 124 height 17
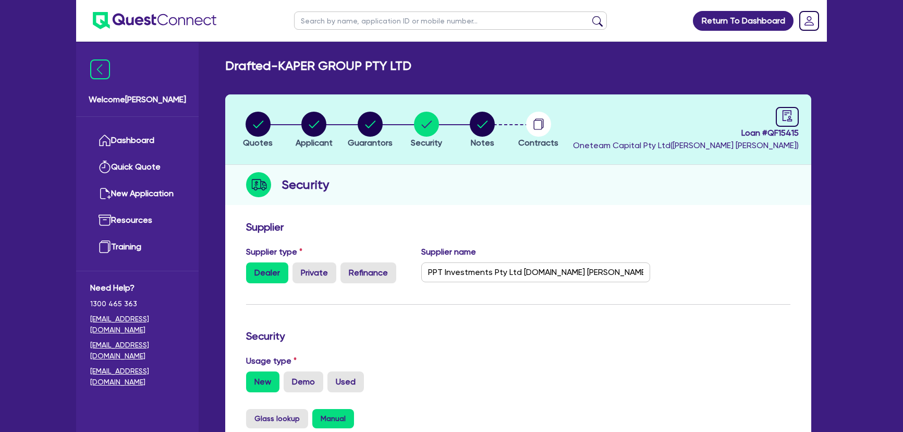
select select "CARS_AND_LIGHT_TRUCKS"
select select "VANS_AND_UTES"
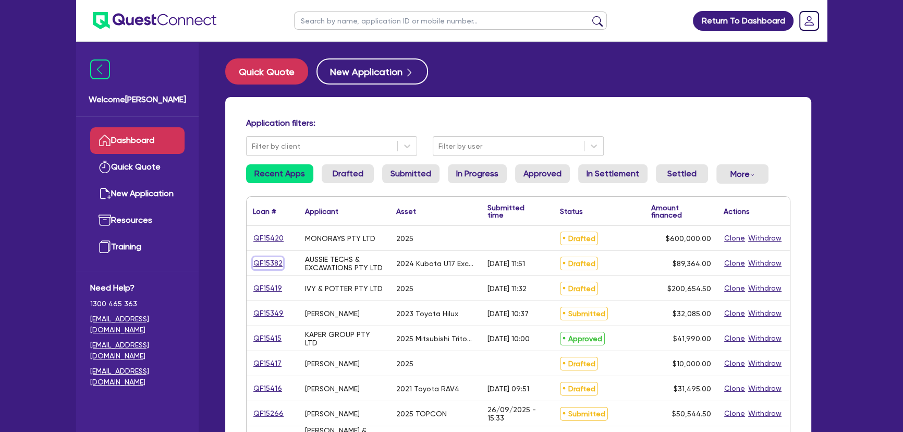
click at [260, 262] on link "QF15382" at bounding box center [268, 263] width 30 height 12
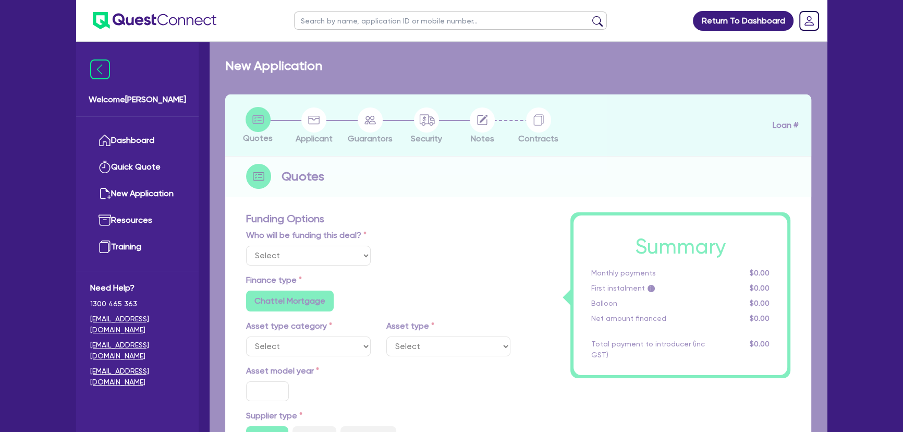
select select "Other"
select select "PRIMARY_ASSETS"
type input "2024"
radio input "false"
radio input "true"
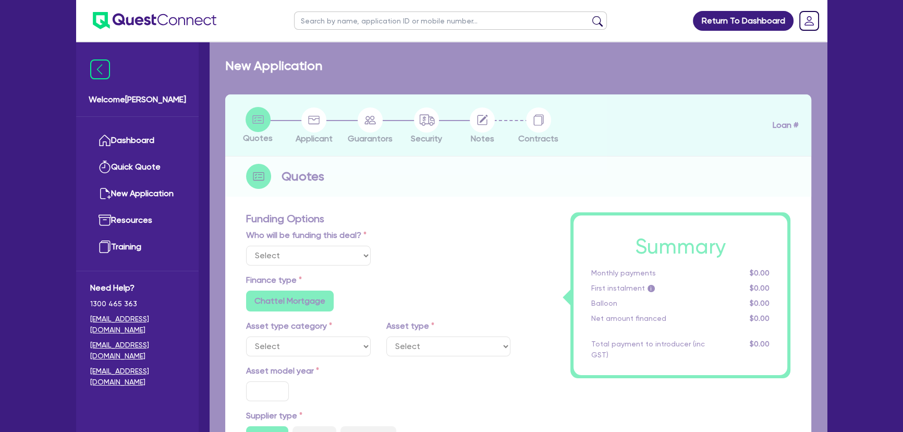
radio input "true"
type input "88,489.5"
type input "6"
type input "5,361.84"
type input "8.35"
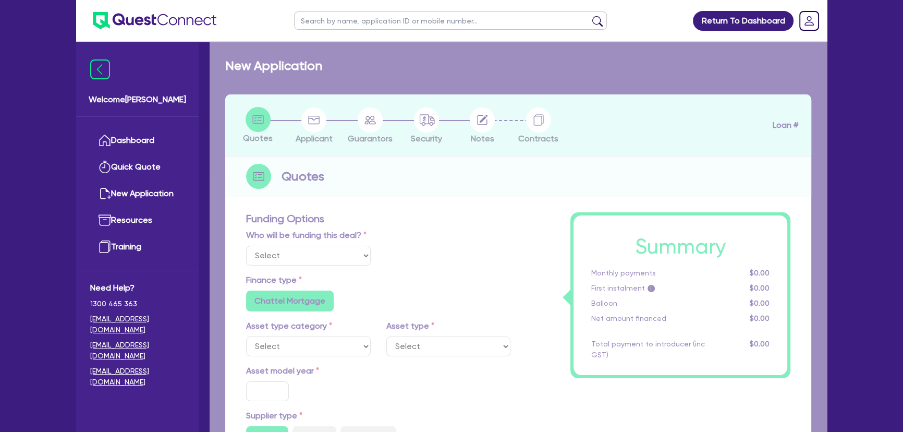
type input "795"
radio input "true"
radio input "false"
select select "YELLOW_GOODS_AND_EXCAVATORS"
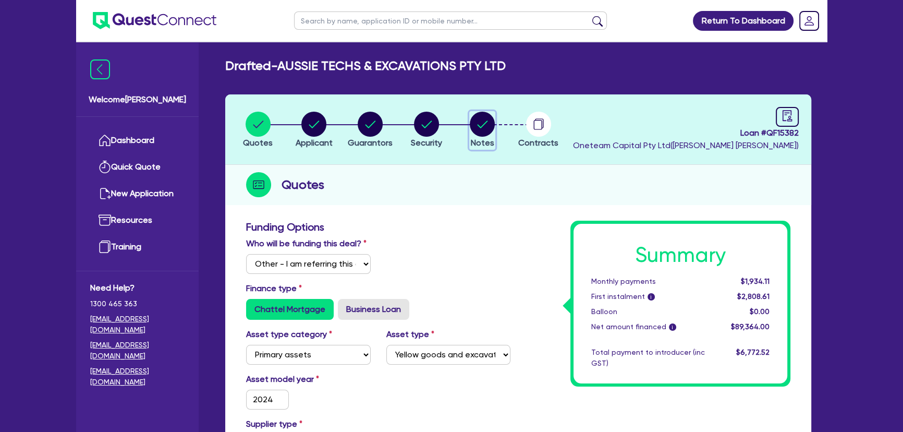
click at [487, 126] on circle "button" at bounding box center [482, 124] width 25 height 25
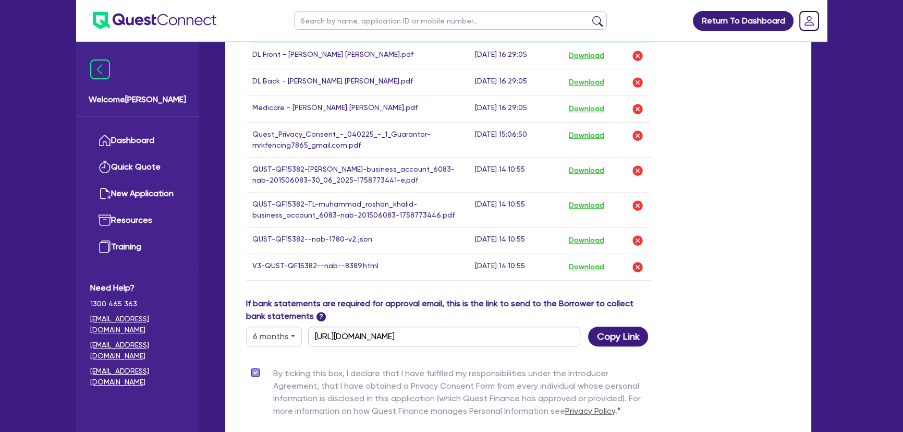
scroll to position [562, 0]
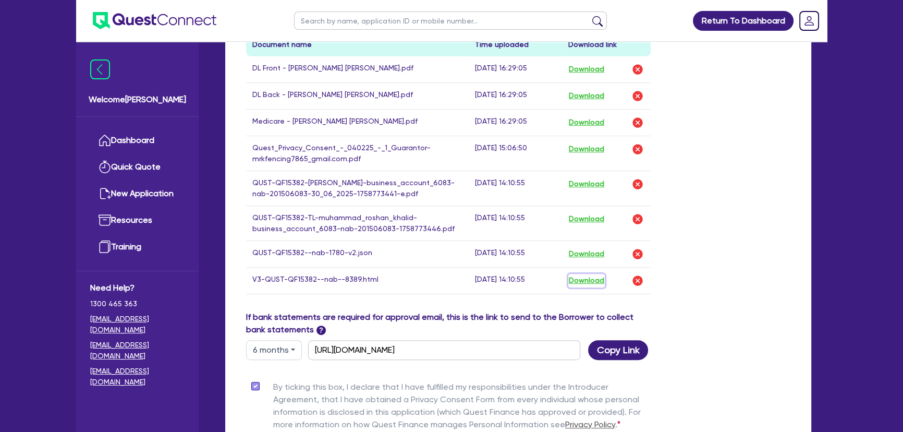
click at [582, 287] on button "Download" at bounding box center [586, 281] width 36 height 14
